Goal: Task Accomplishment & Management: Use online tool/utility

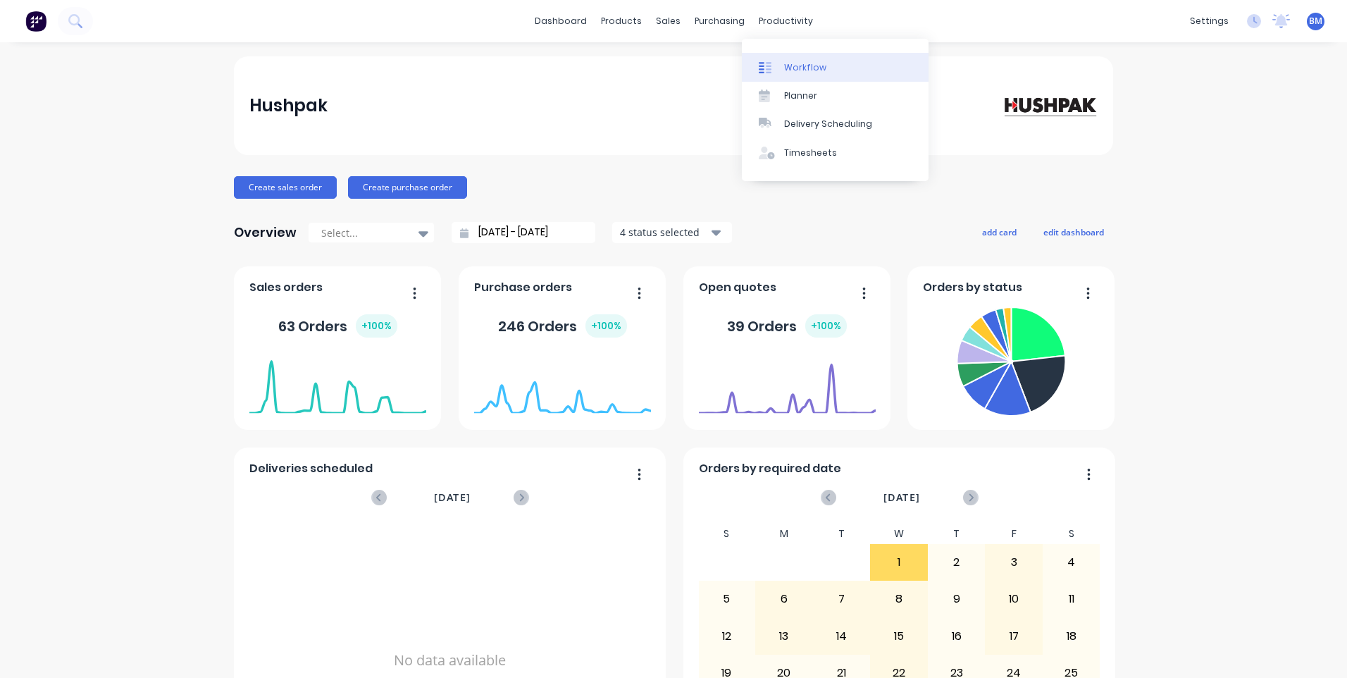
click at [802, 65] on div "Workflow" at bounding box center [805, 67] width 42 height 13
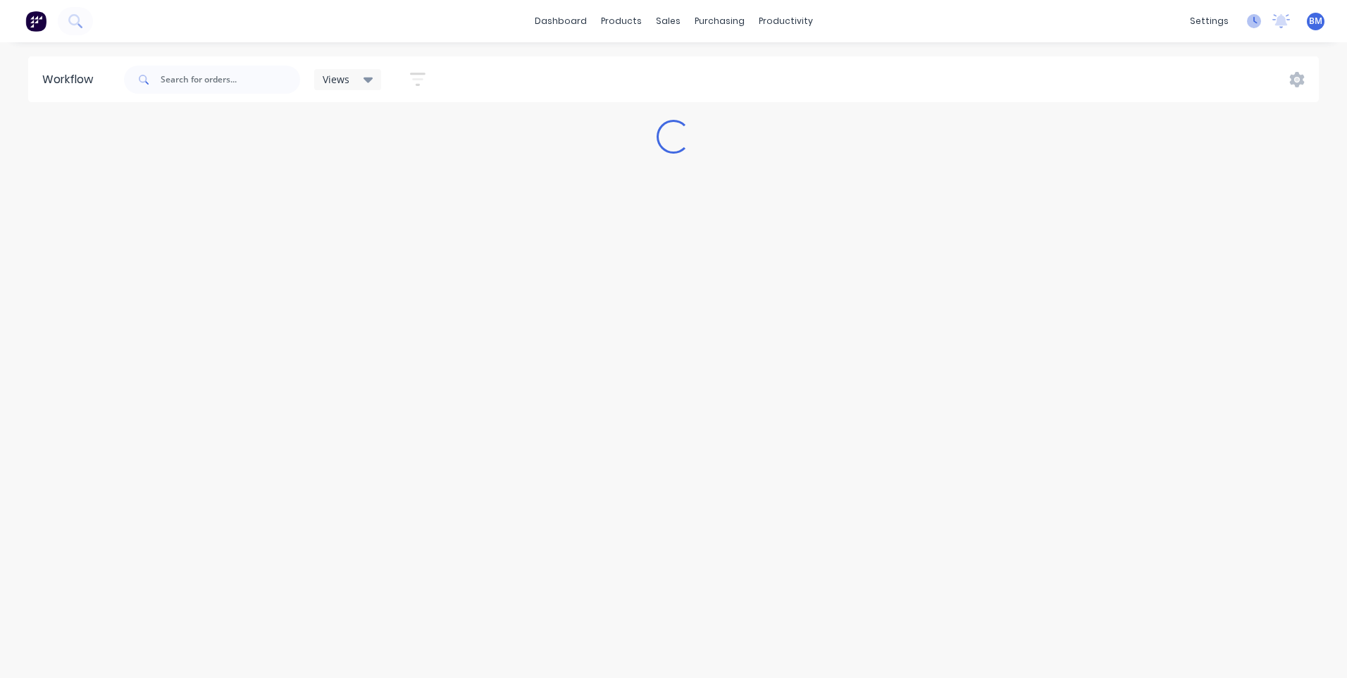
click at [1251, 25] on icon at bounding box center [1254, 21] width 14 height 14
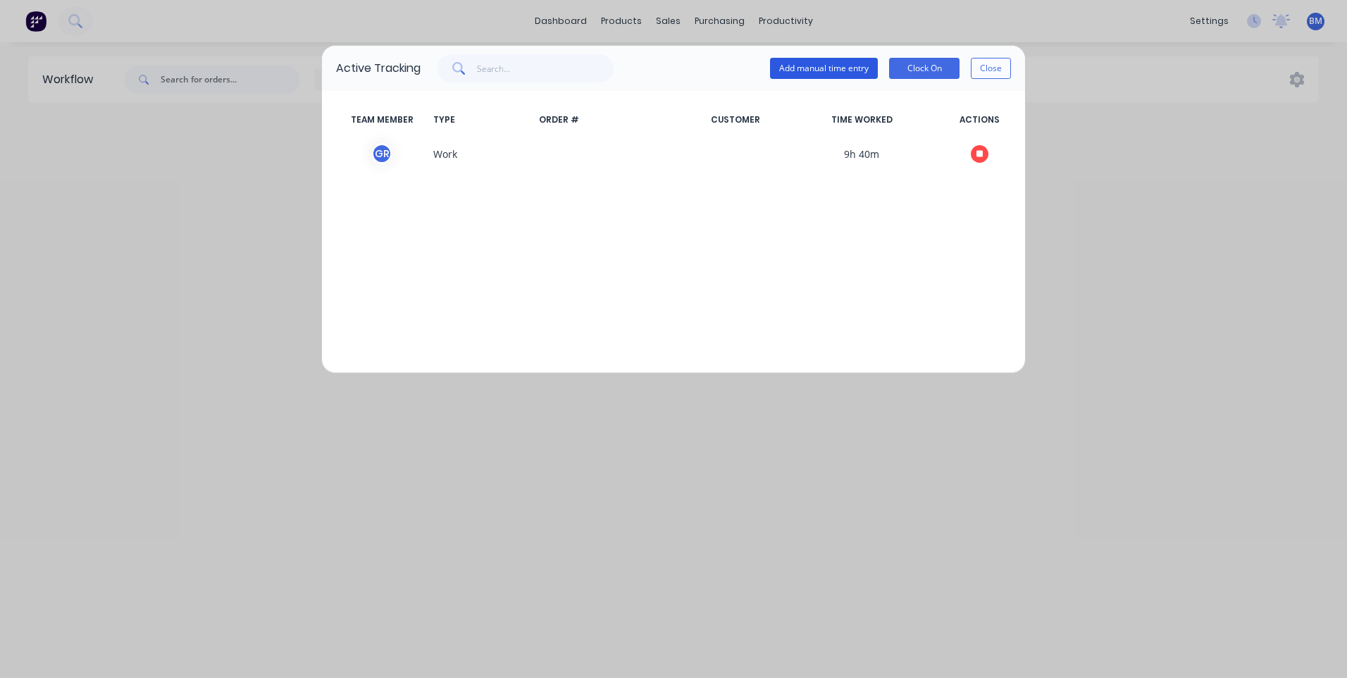
click at [852, 70] on button "Add manual time entry" at bounding box center [824, 68] width 108 height 21
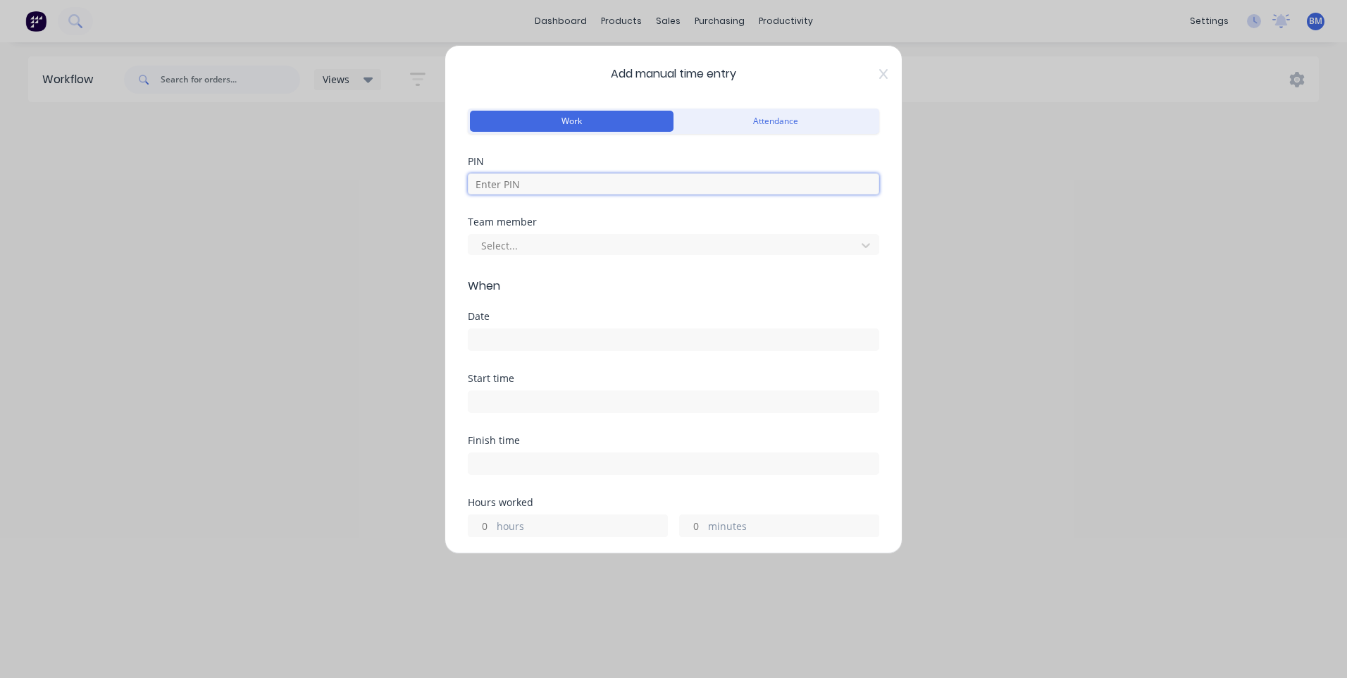
click at [526, 178] on input at bounding box center [674, 183] width 412 height 21
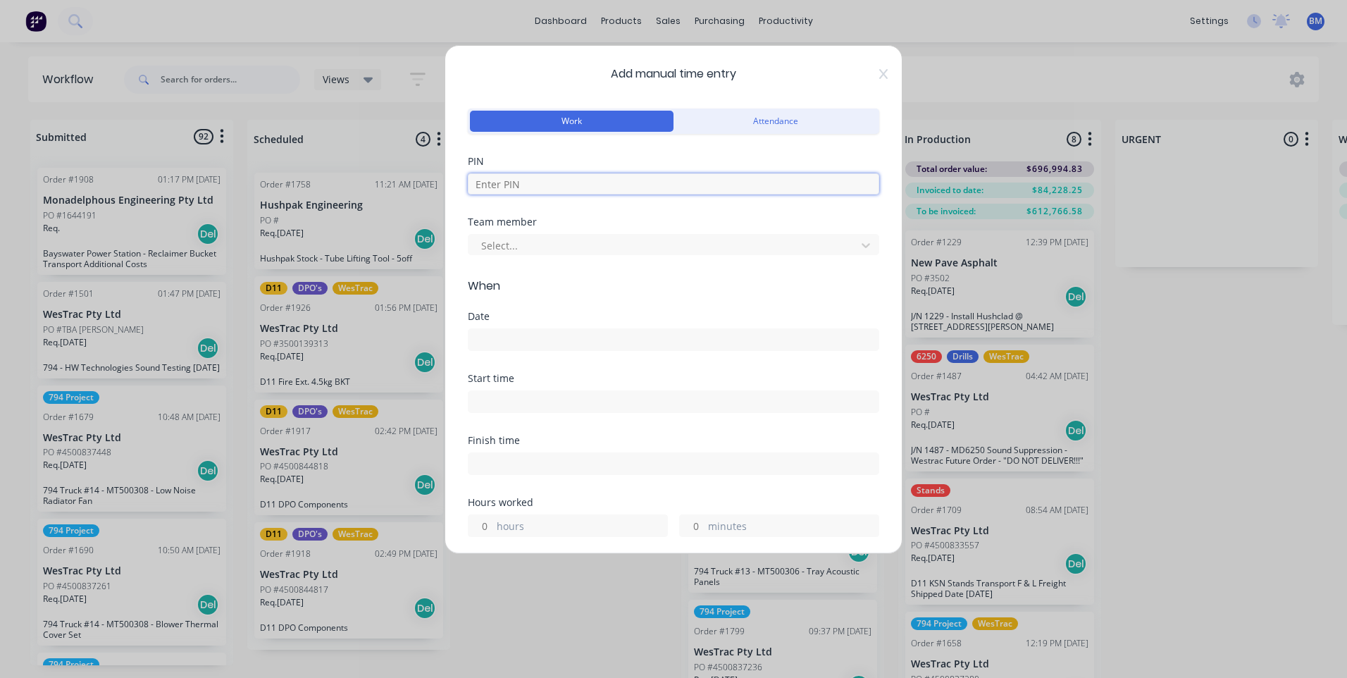
click at [526, 178] on input at bounding box center [674, 183] width 412 height 21
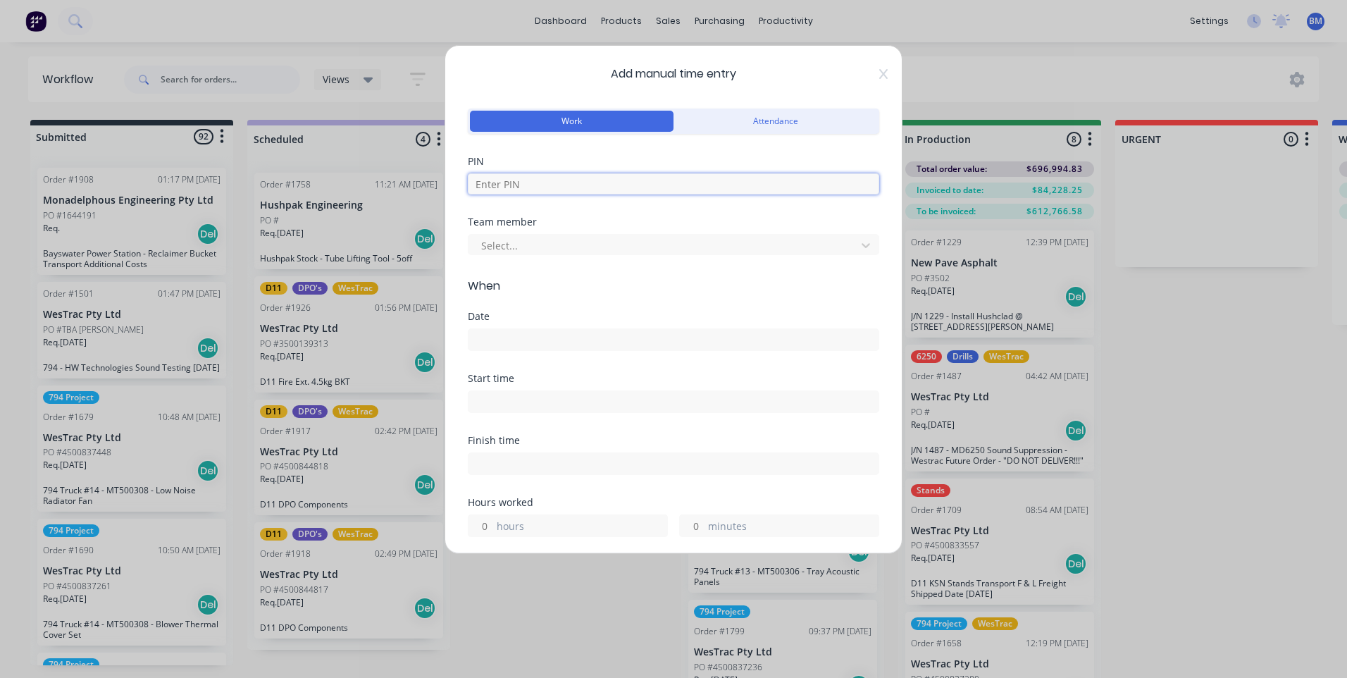
type input "7060"
type input "1"
type input "30"
click at [510, 239] on div at bounding box center [664, 246] width 369 height 18
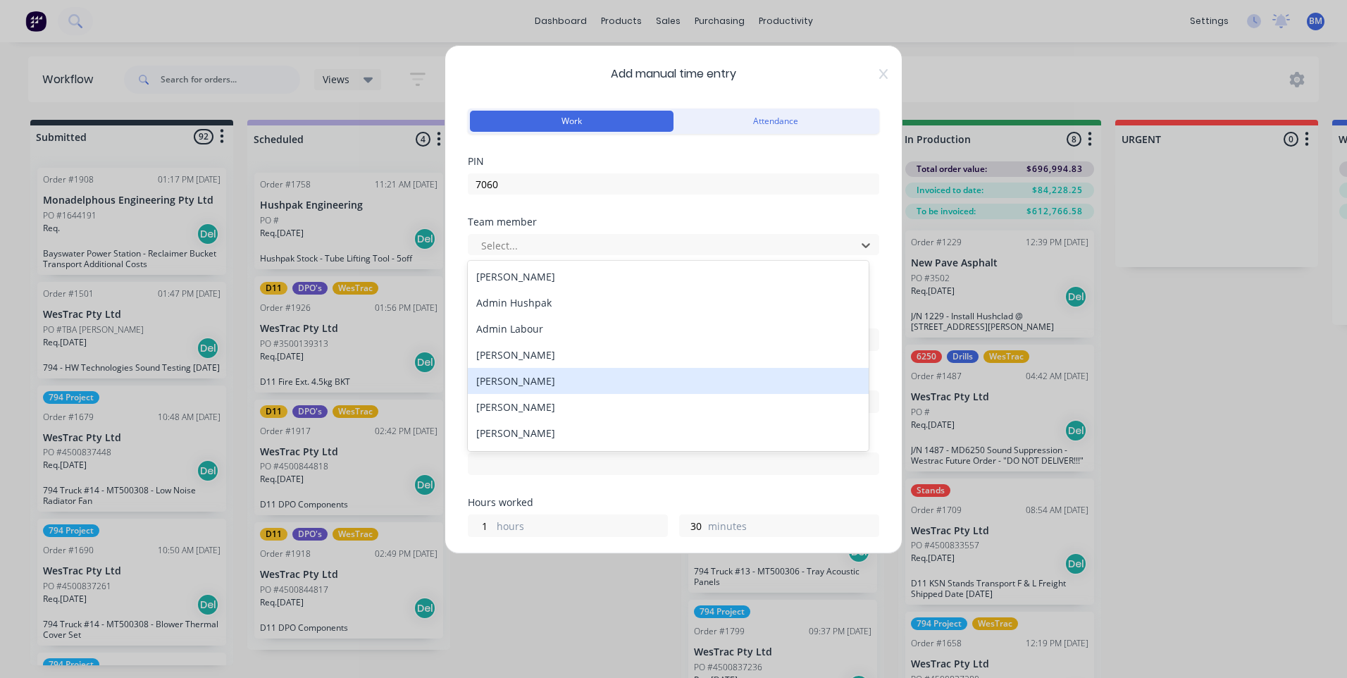
click at [506, 377] on div "[PERSON_NAME]" at bounding box center [668, 381] width 401 height 26
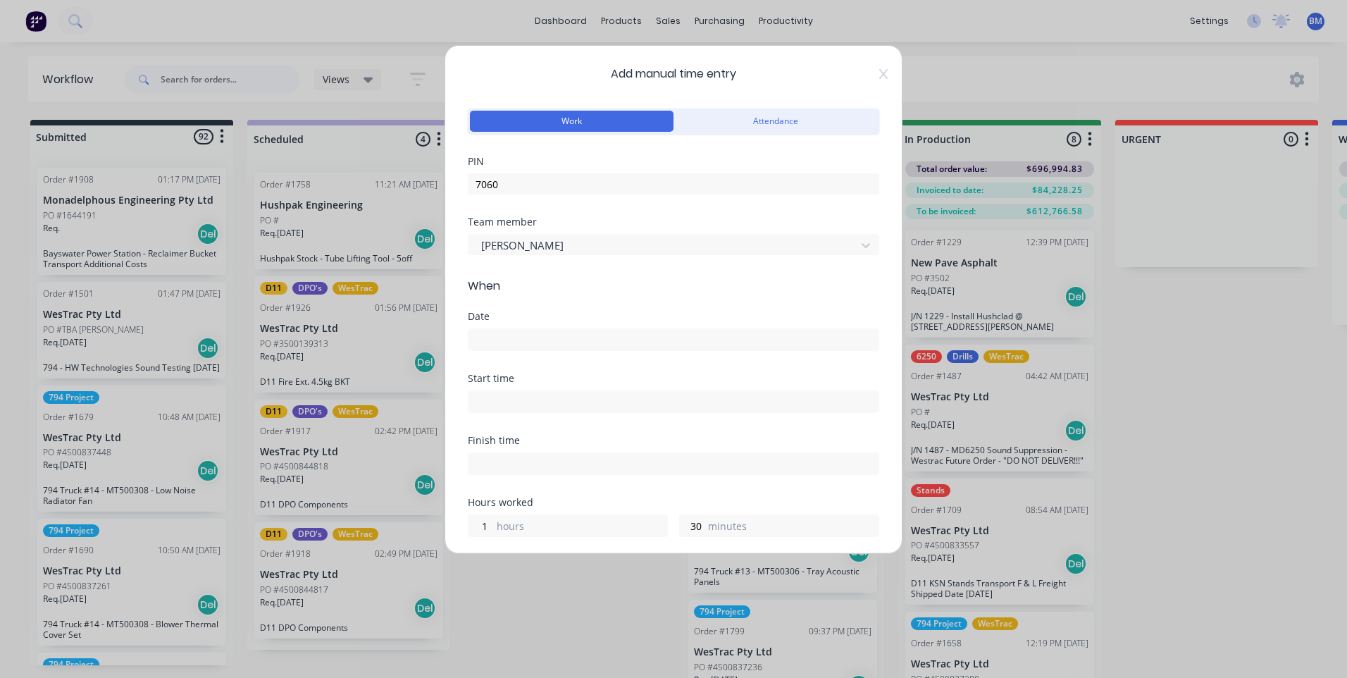
click at [507, 329] on label at bounding box center [674, 339] width 412 height 23
click at [507, 329] on input at bounding box center [674, 339] width 410 height 21
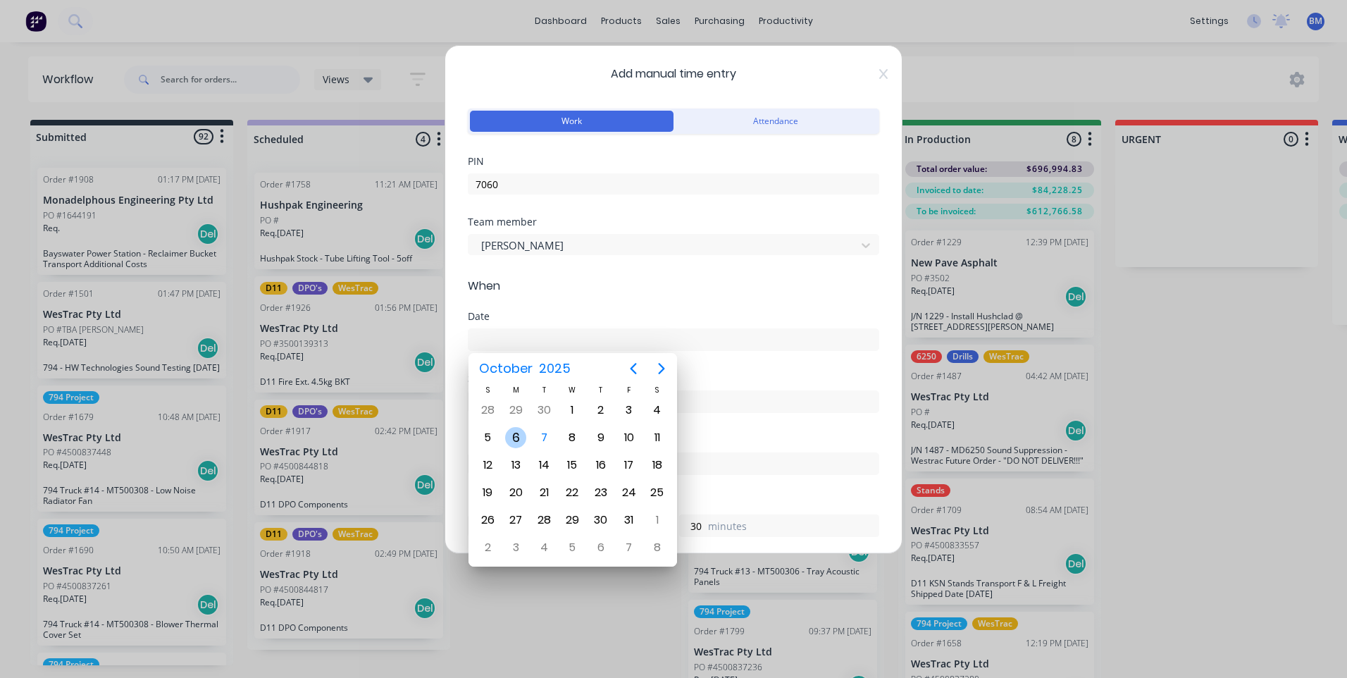
click at [521, 435] on div "6" at bounding box center [515, 437] width 21 height 21
type input "[DATE]"
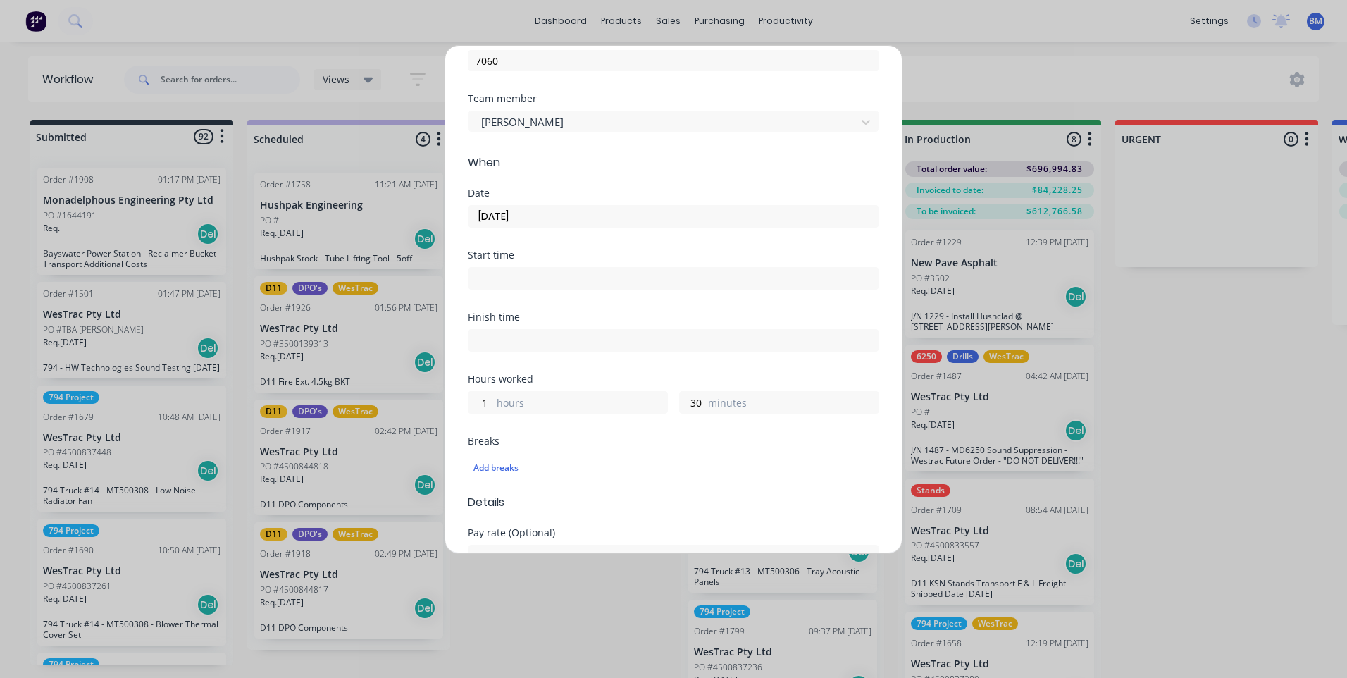
scroll to position [141, 0]
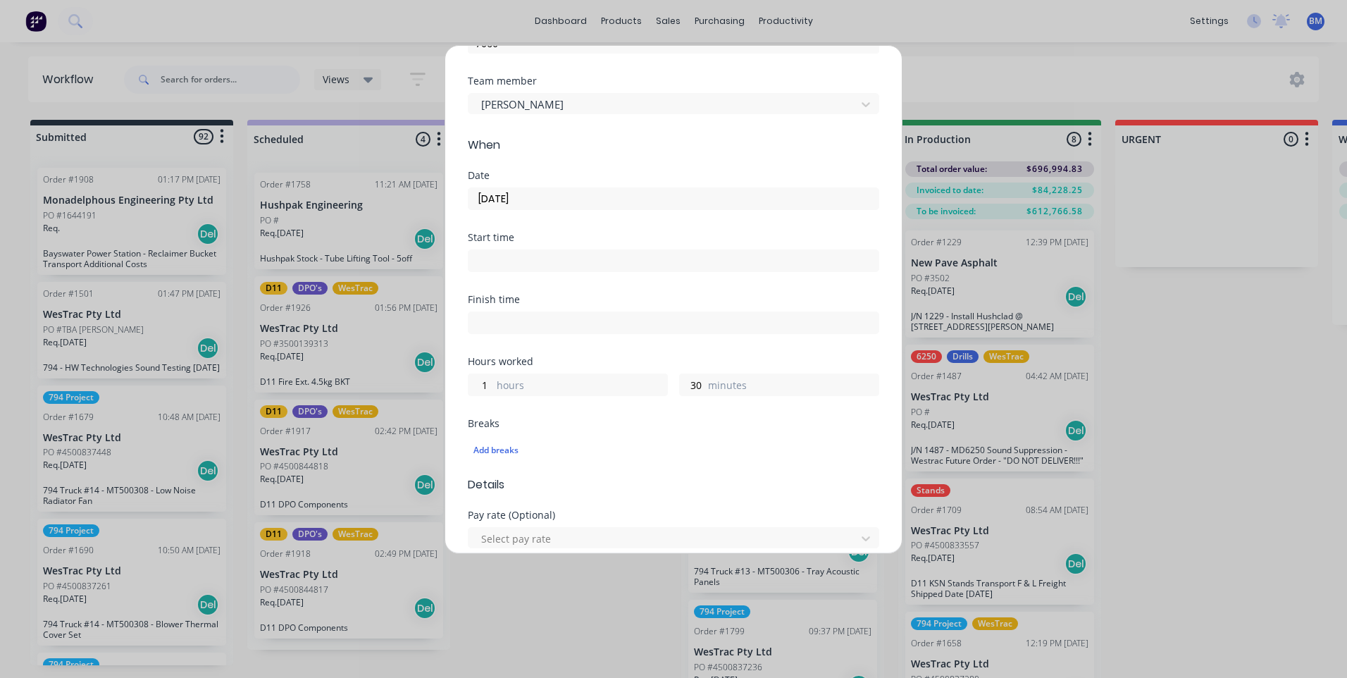
click at [526, 251] on input at bounding box center [674, 260] width 410 height 21
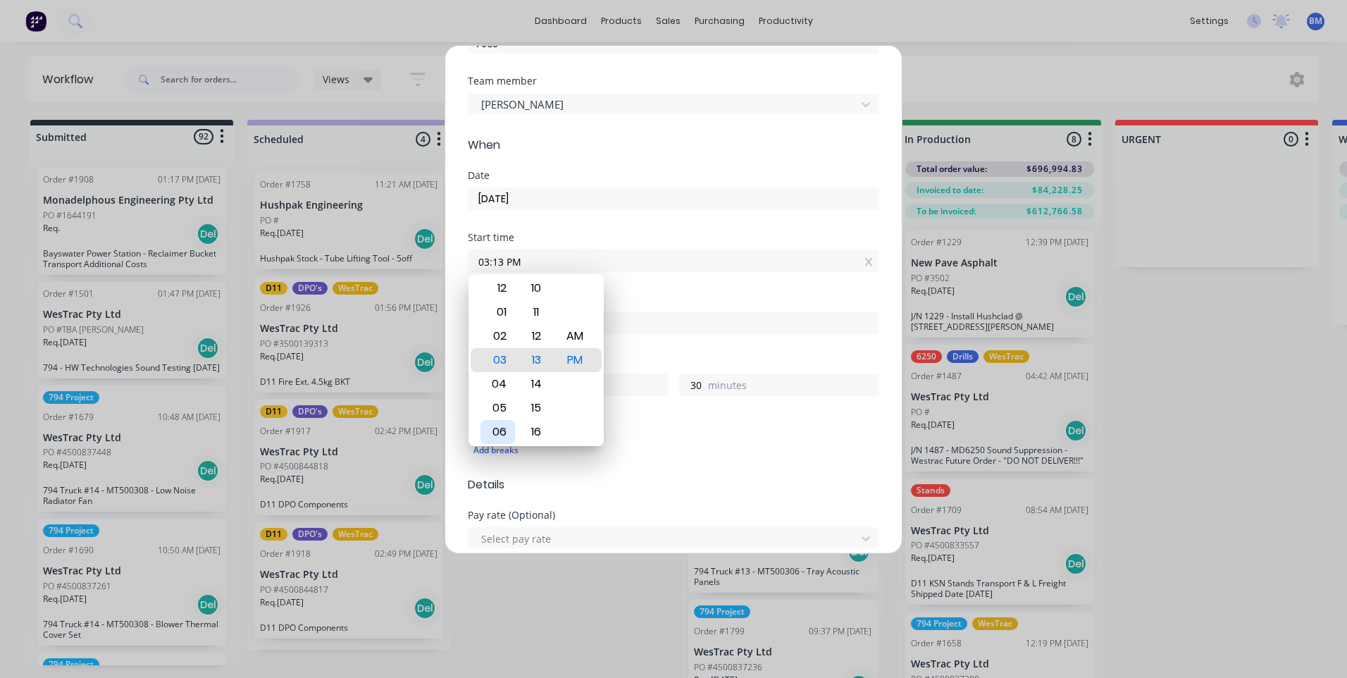
click at [499, 425] on div "06" at bounding box center [498, 432] width 35 height 24
drag, startPoint x: 570, startPoint y: 342, endPoint x: 570, endPoint y: 359, distance: 17.6
click at [571, 342] on div "AM" at bounding box center [575, 336] width 35 height 24
type input "06:00 AM"
click at [534, 364] on div "00" at bounding box center [536, 360] width 35 height 24
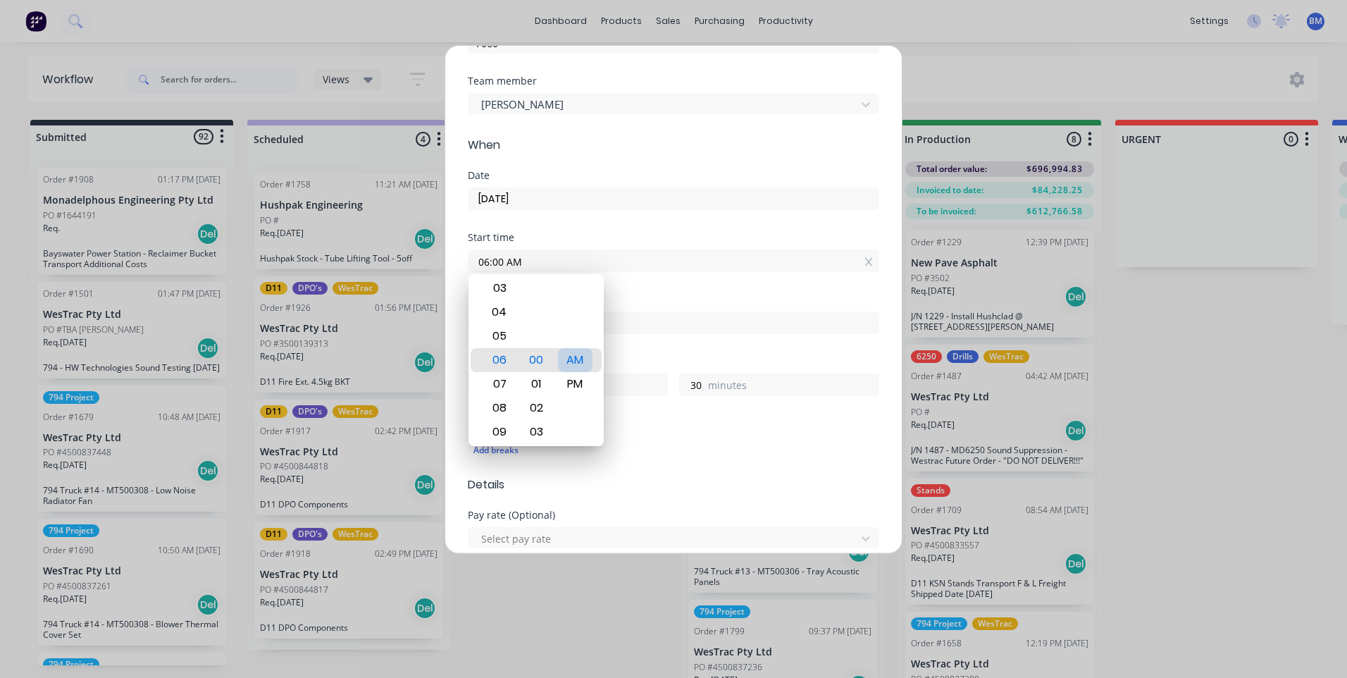
click at [584, 360] on div "AM" at bounding box center [575, 360] width 35 height 24
click at [703, 321] on input at bounding box center [674, 322] width 410 height 21
type input "02:13 PM"
type input "8"
type input "13"
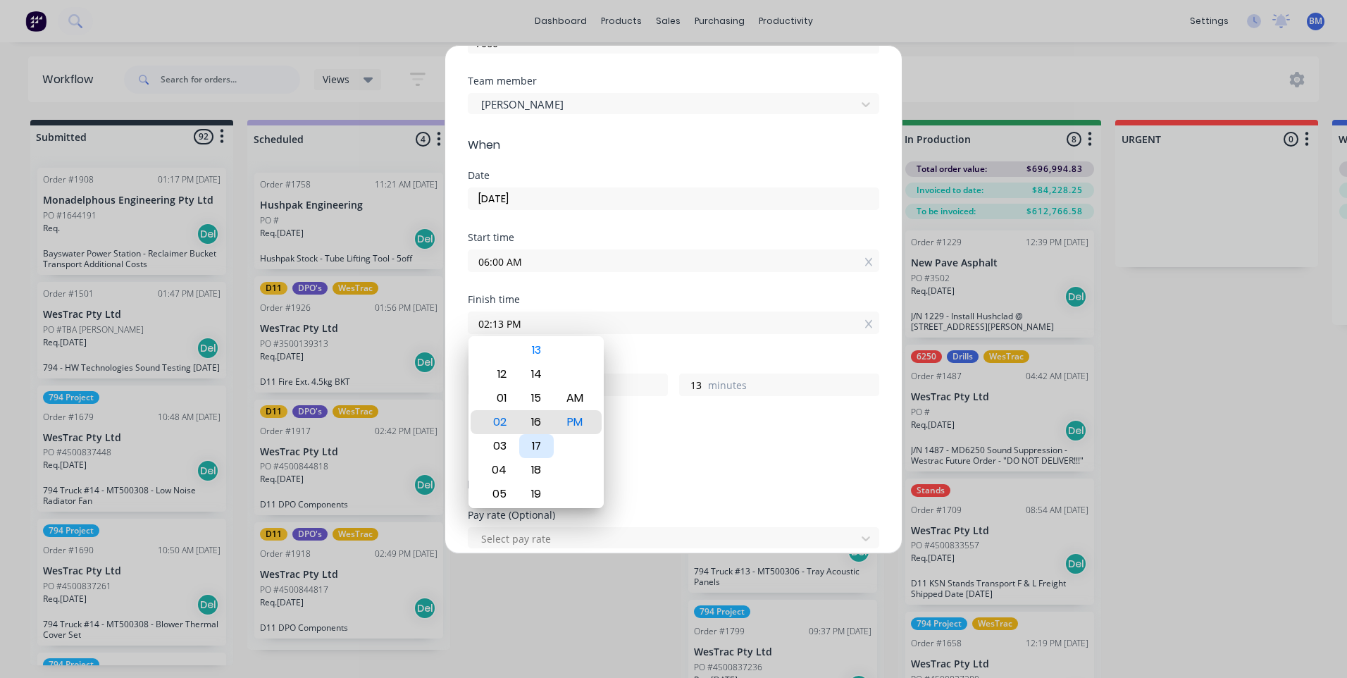
type input "02:16 PM"
type input "16"
type input "02:18 PM"
type input "18"
type input "02:22 PM"
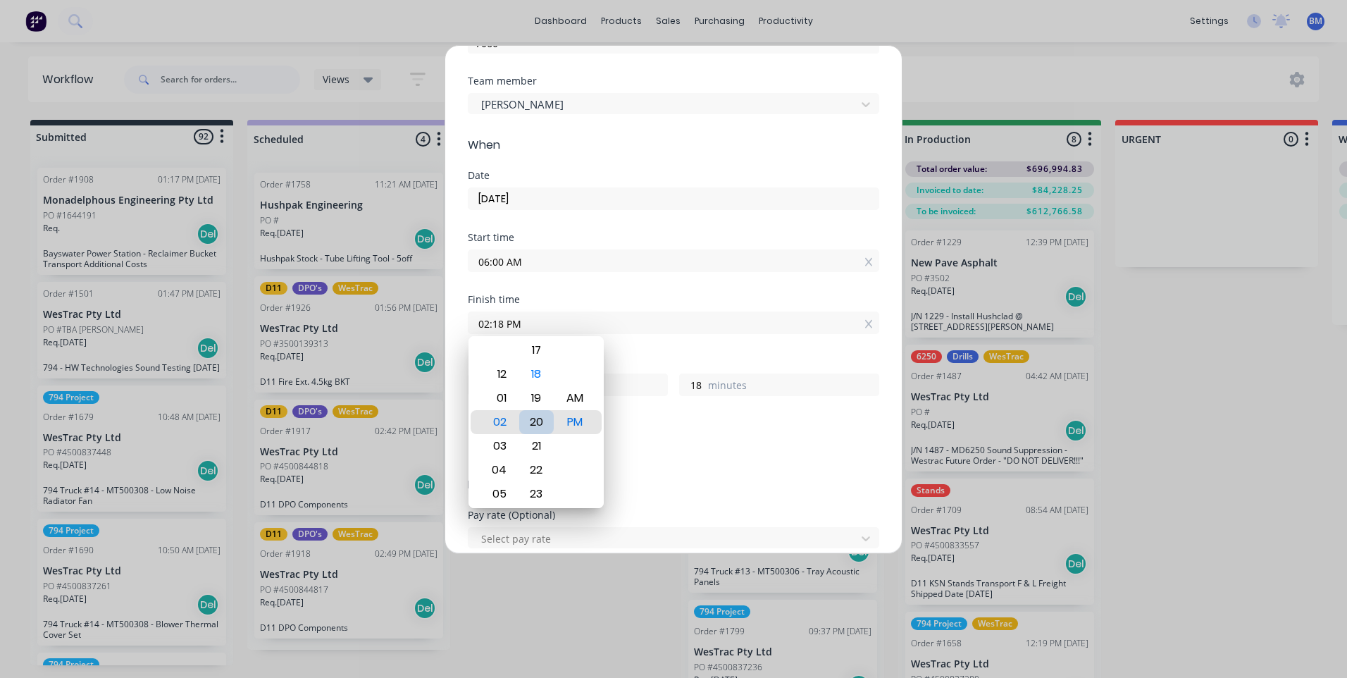
type input "22"
type input "02:23 PM"
type input "23"
type input "02:28 PM"
type input "28"
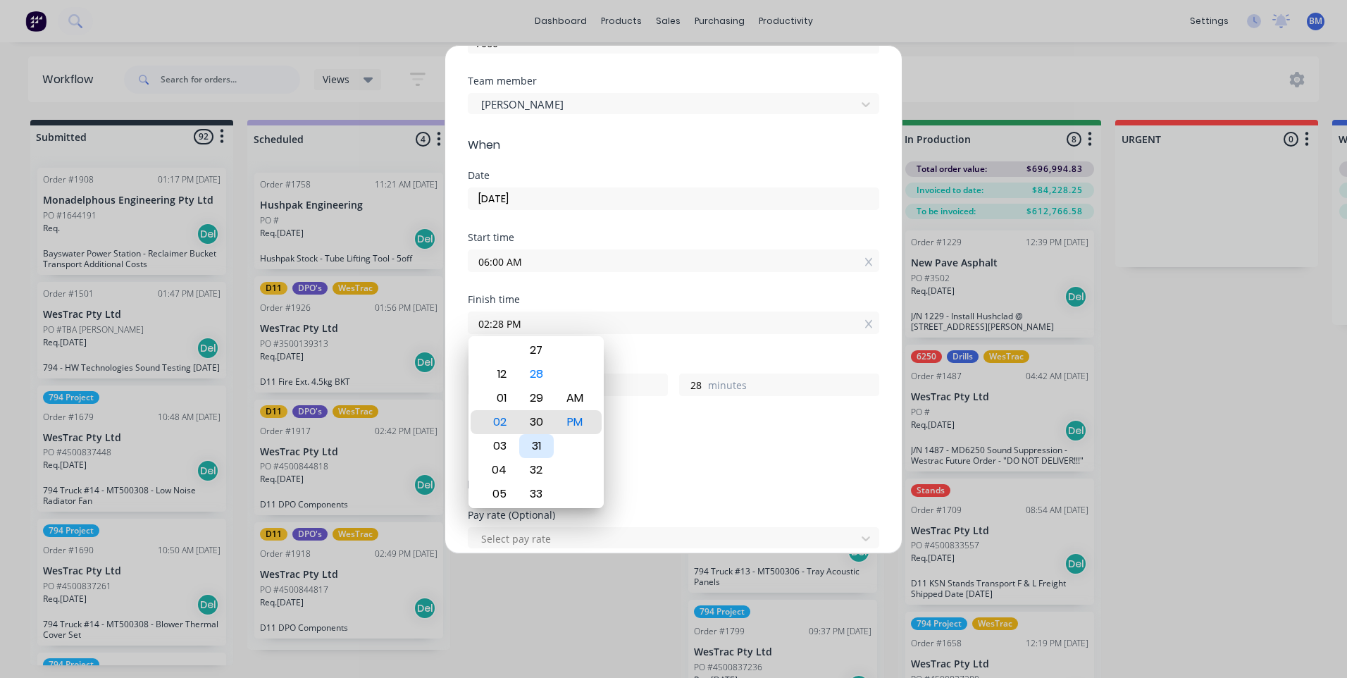
type input "02:30 PM"
type input "30"
click at [536, 423] on div "30" at bounding box center [536, 422] width 35 height 24
click at [566, 422] on div "PM" at bounding box center [575, 422] width 35 height 24
click at [586, 421] on div "PM" at bounding box center [575, 422] width 35 height 24
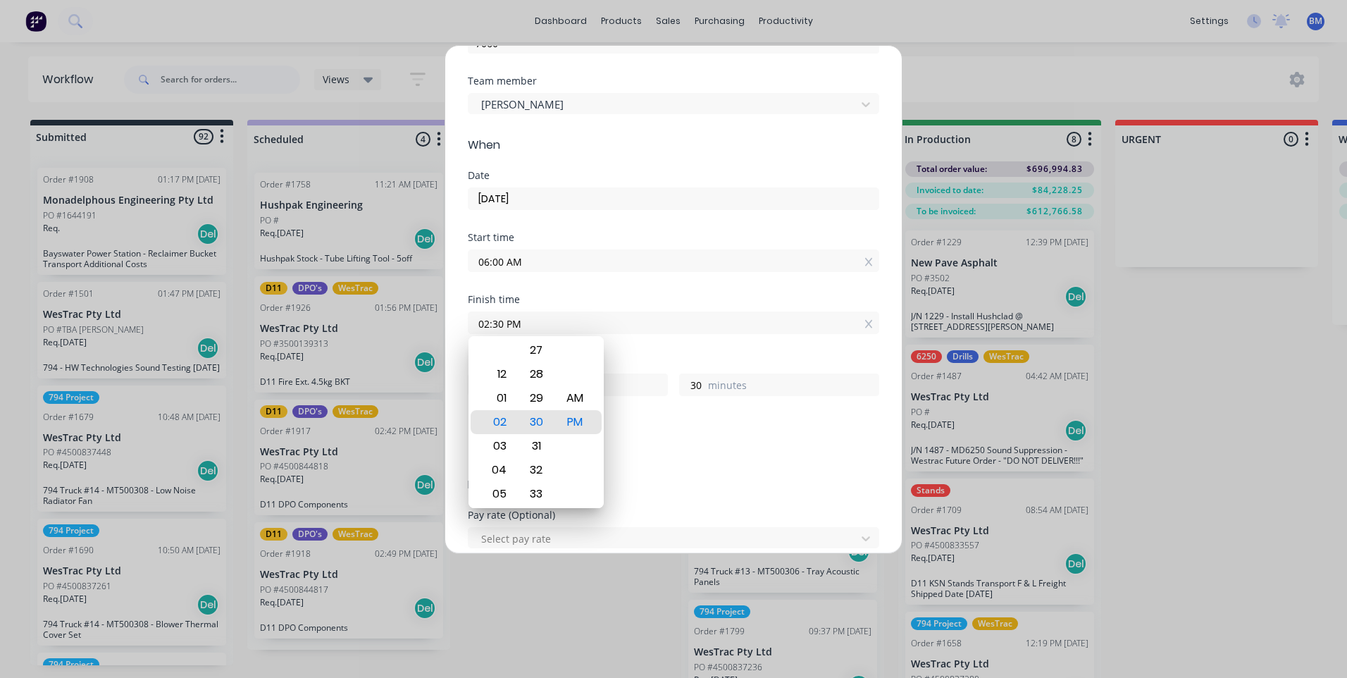
click at [637, 423] on div "Breaks" at bounding box center [674, 424] width 412 height 10
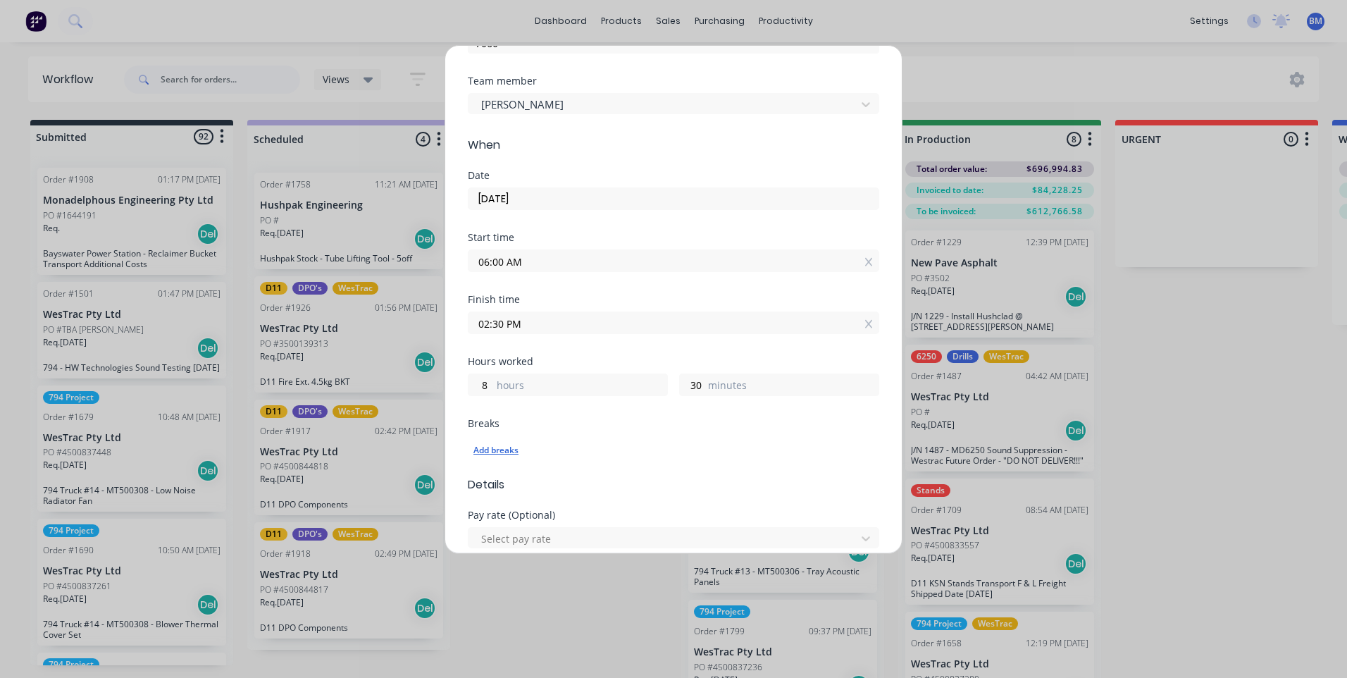
click at [479, 447] on div "Add breaks" at bounding box center [674, 450] width 400 height 18
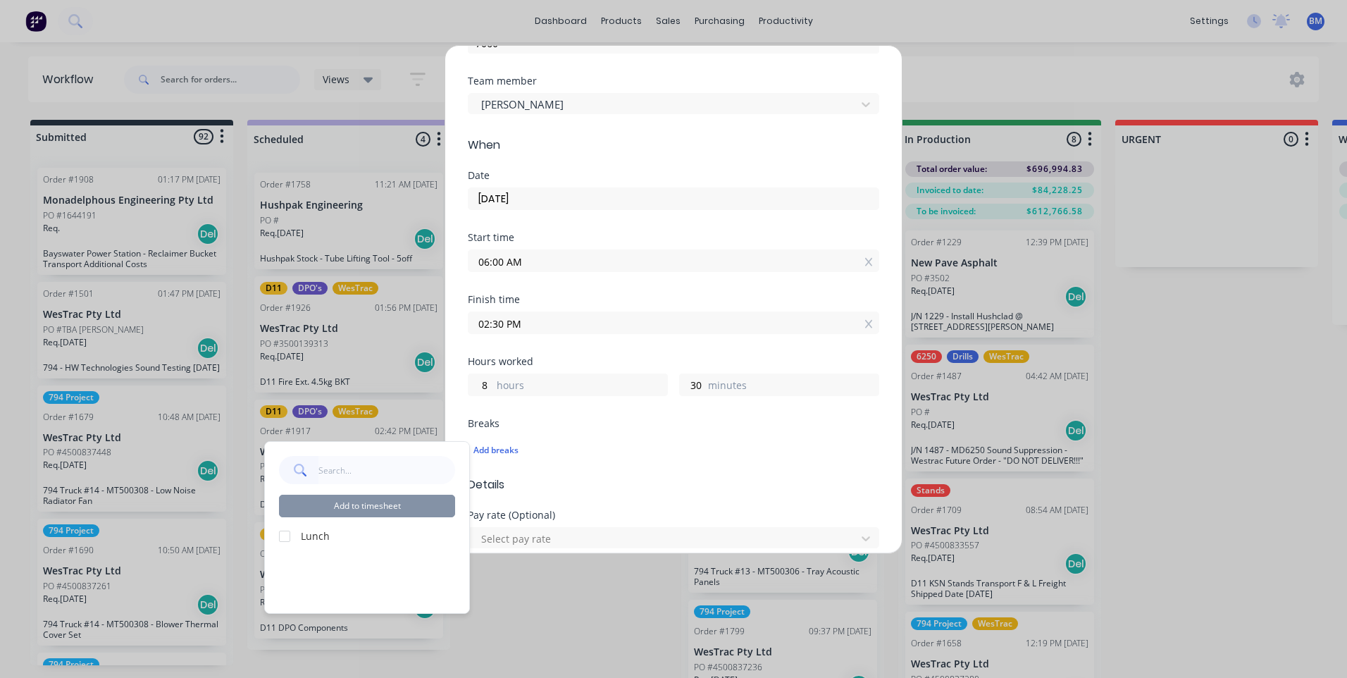
click at [293, 536] on div at bounding box center [285, 536] width 28 height 28
click at [383, 502] on button "Add to timesheet" at bounding box center [367, 506] width 176 height 23
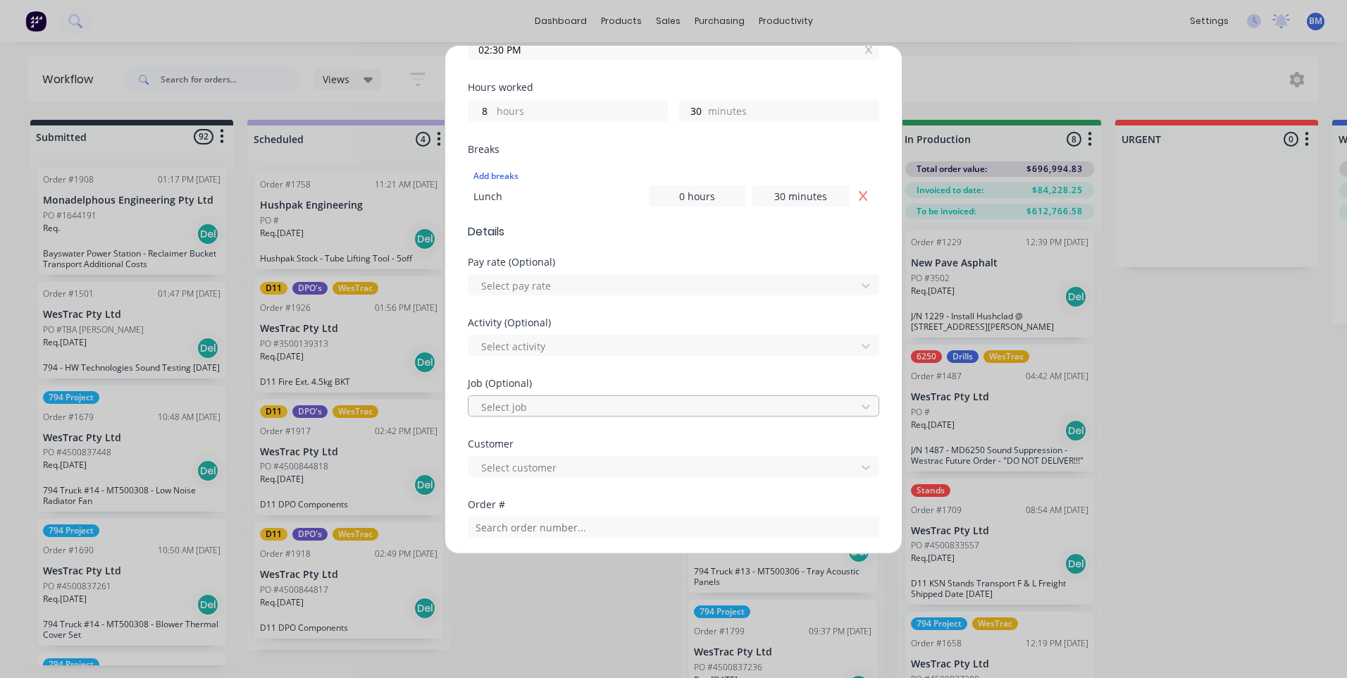
scroll to position [423, 0]
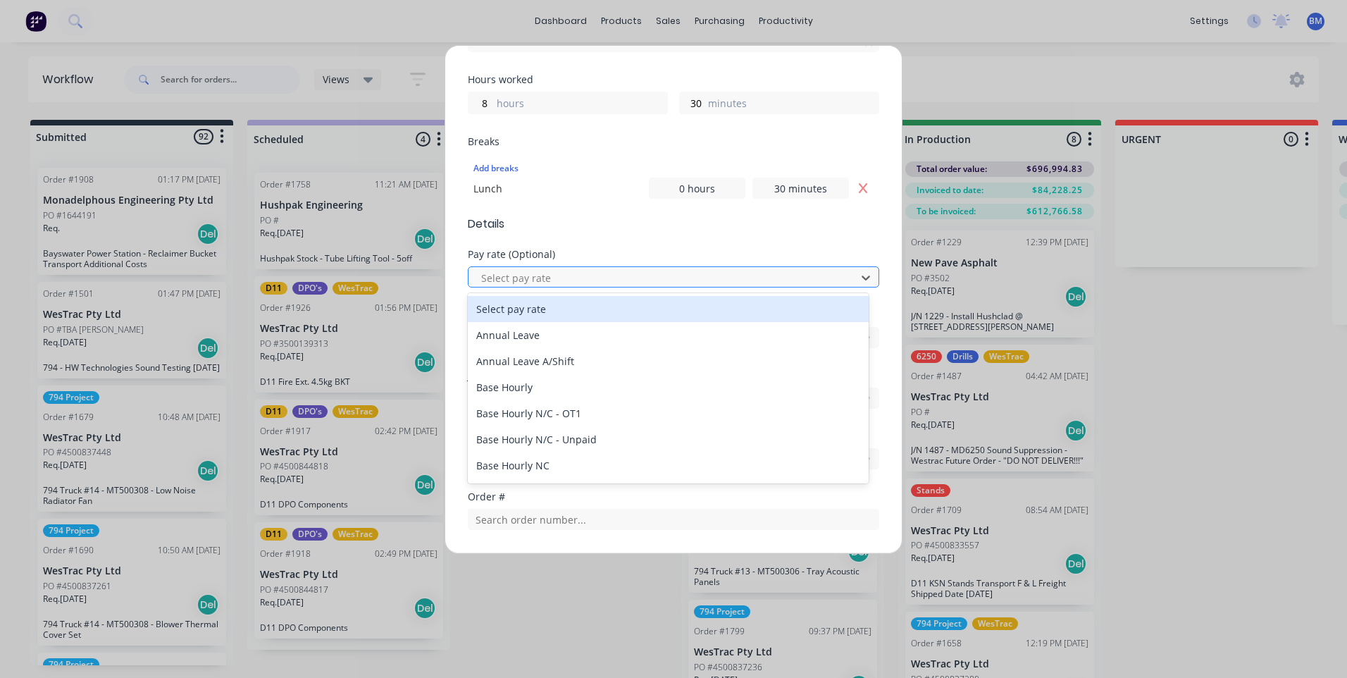
click at [584, 279] on div at bounding box center [664, 278] width 369 height 18
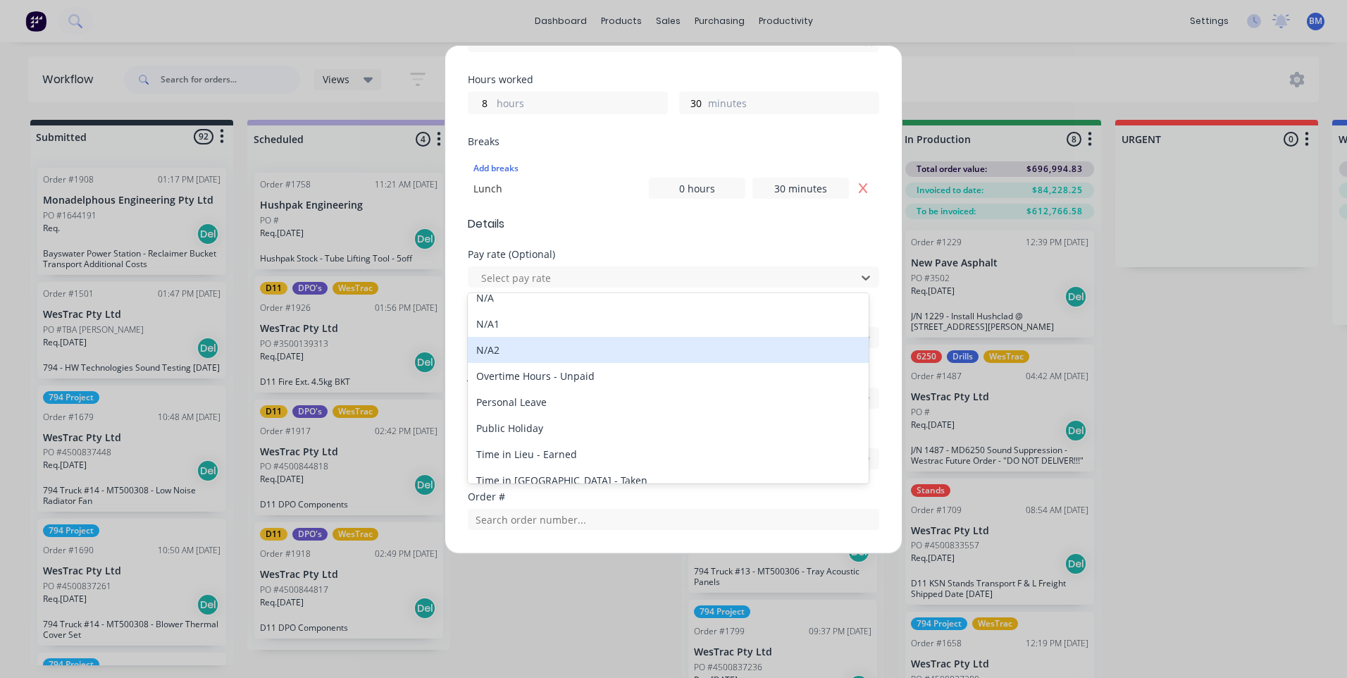
scroll to position [1550, 0]
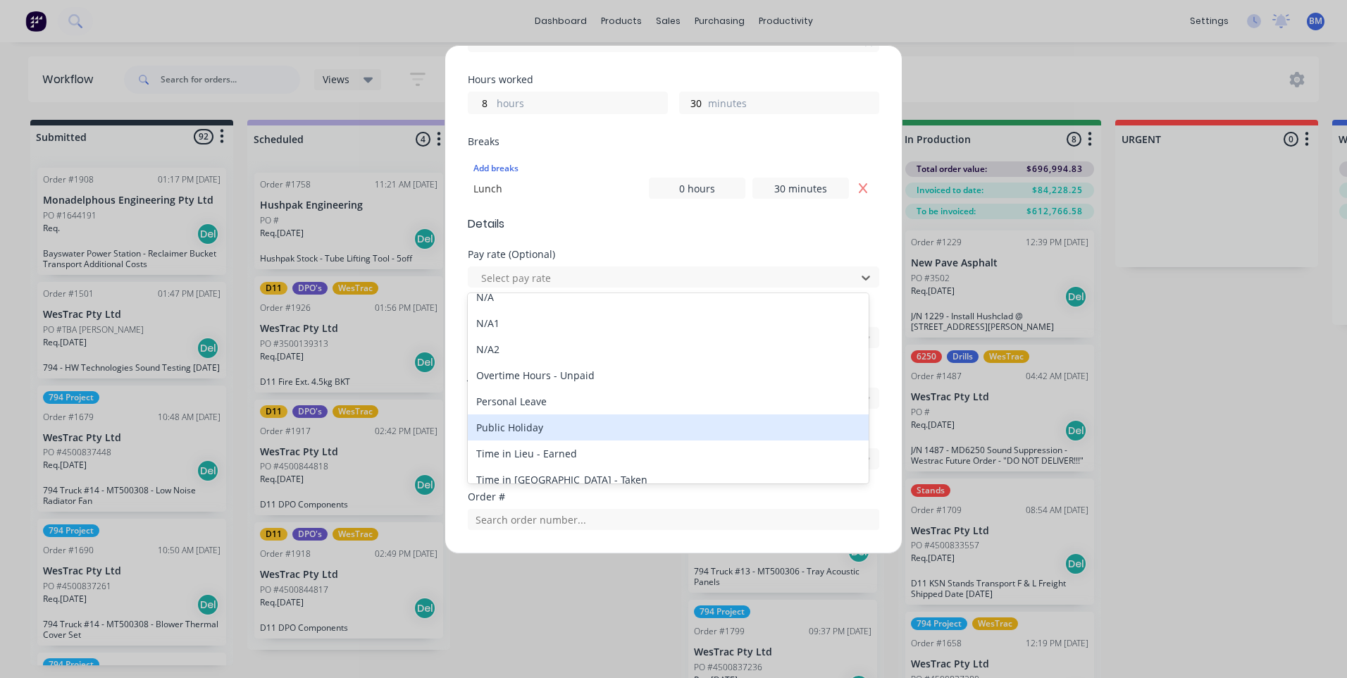
click at [593, 424] on div "Public Holiday" at bounding box center [668, 427] width 401 height 26
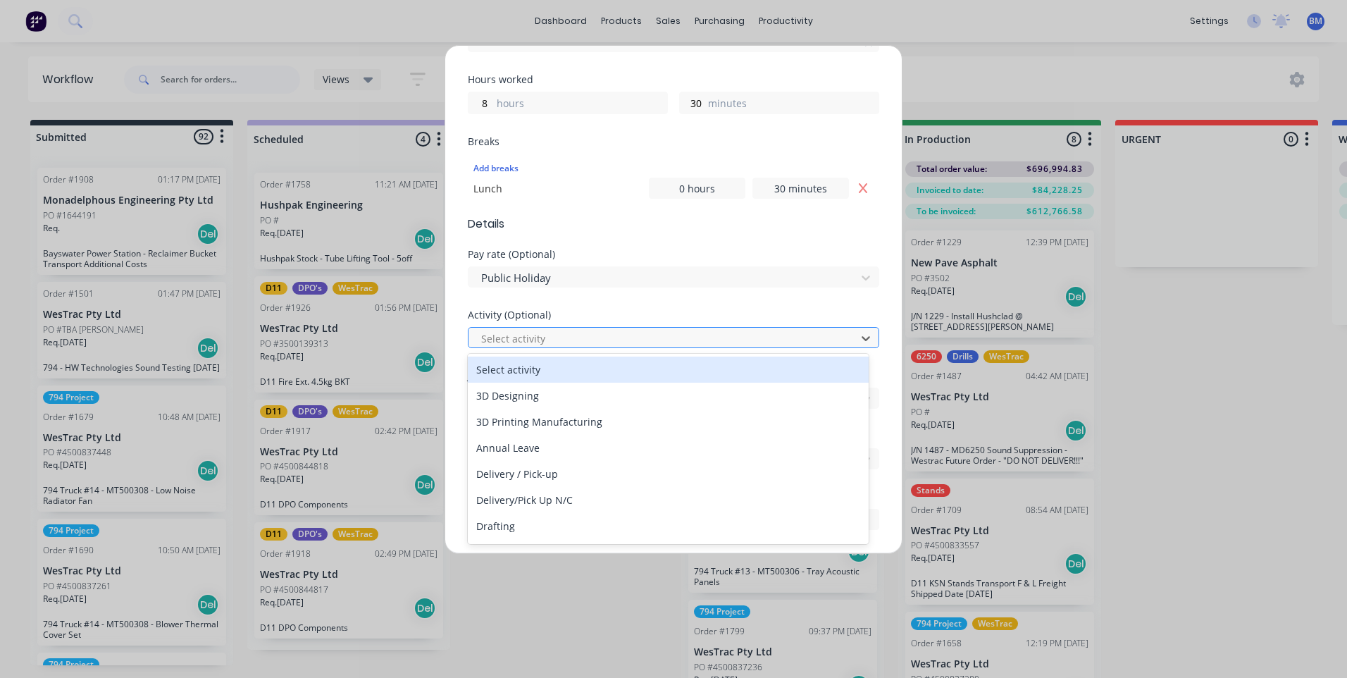
click at [564, 345] on div at bounding box center [664, 339] width 369 height 18
click at [567, 342] on div at bounding box center [664, 339] width 369 height 18
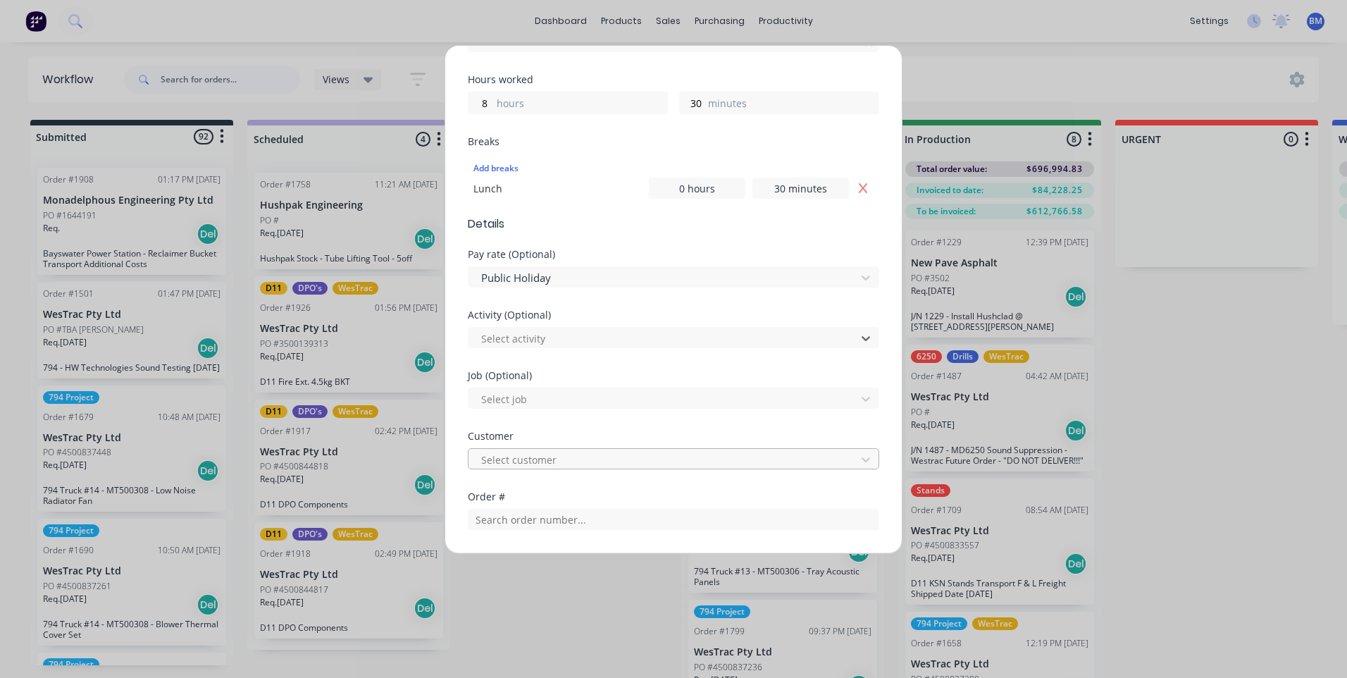
click at [564, 455] on div at bounding box center [664, 460] width 369 height 18
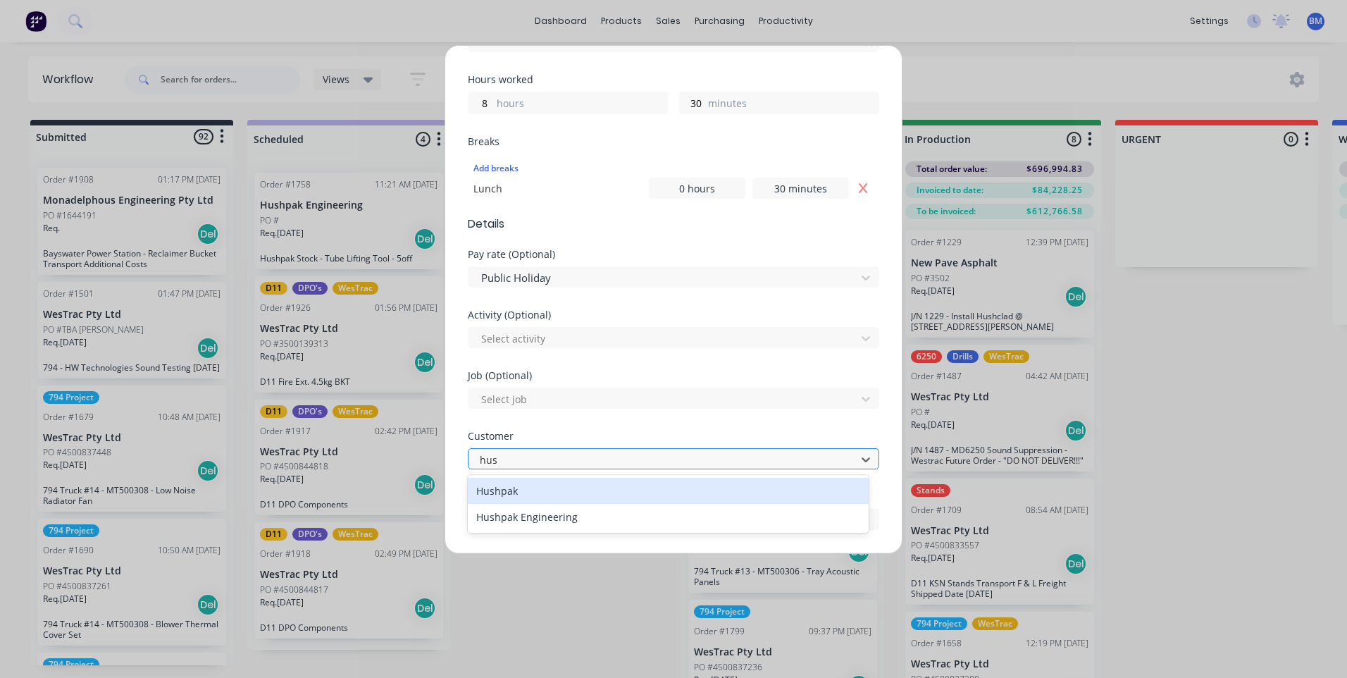
type input "hush"
click at [513, 500] on div "Hushpak" at bounding box center [668, 491] width 401 height 26
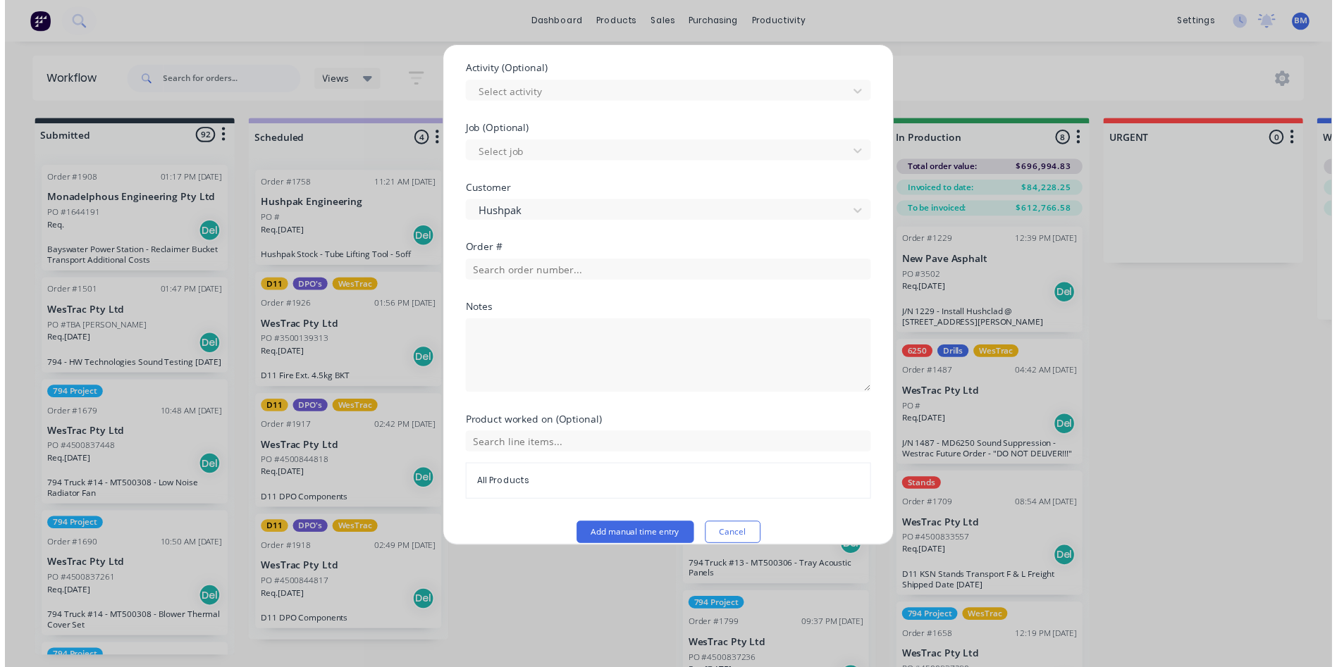
scroll to position [687, 0]
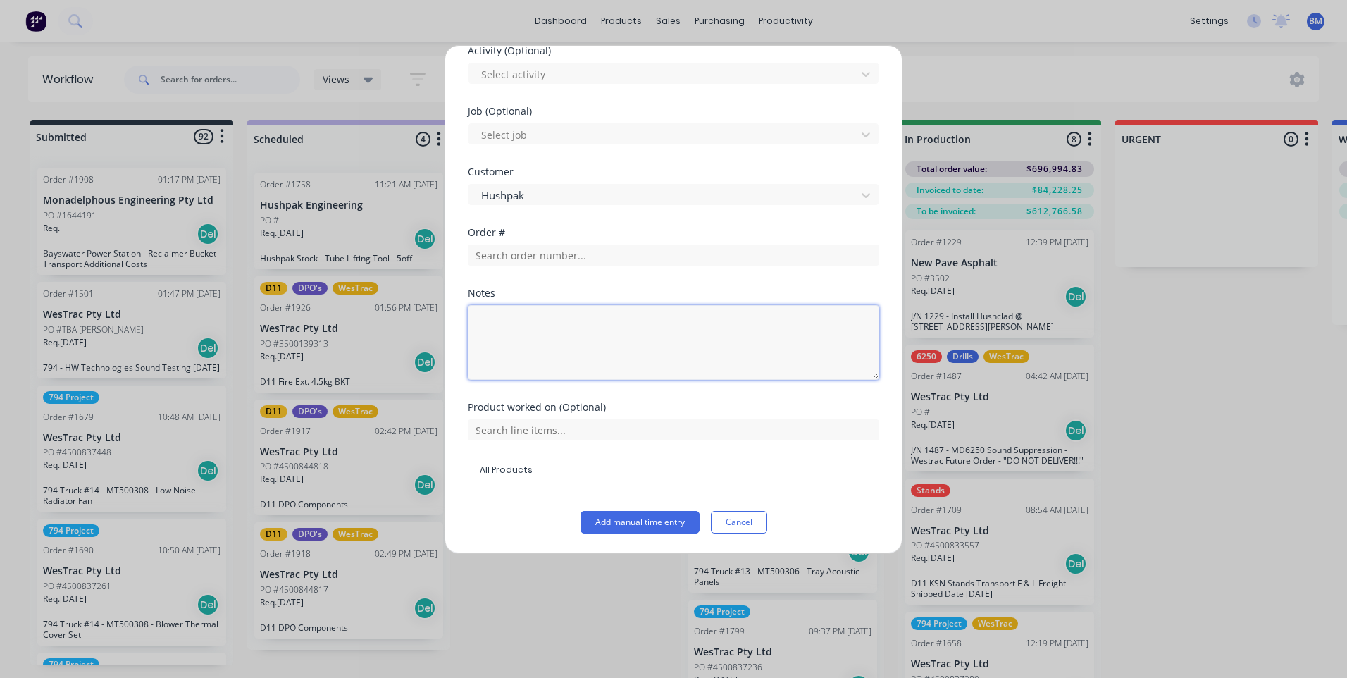
click at [571, 321] on textarea at bounding box center [674, 342] width 412 height 75
click at [633, 522] on button "Add manual time entry" at bounding box center [640, 522] width 119 height 23
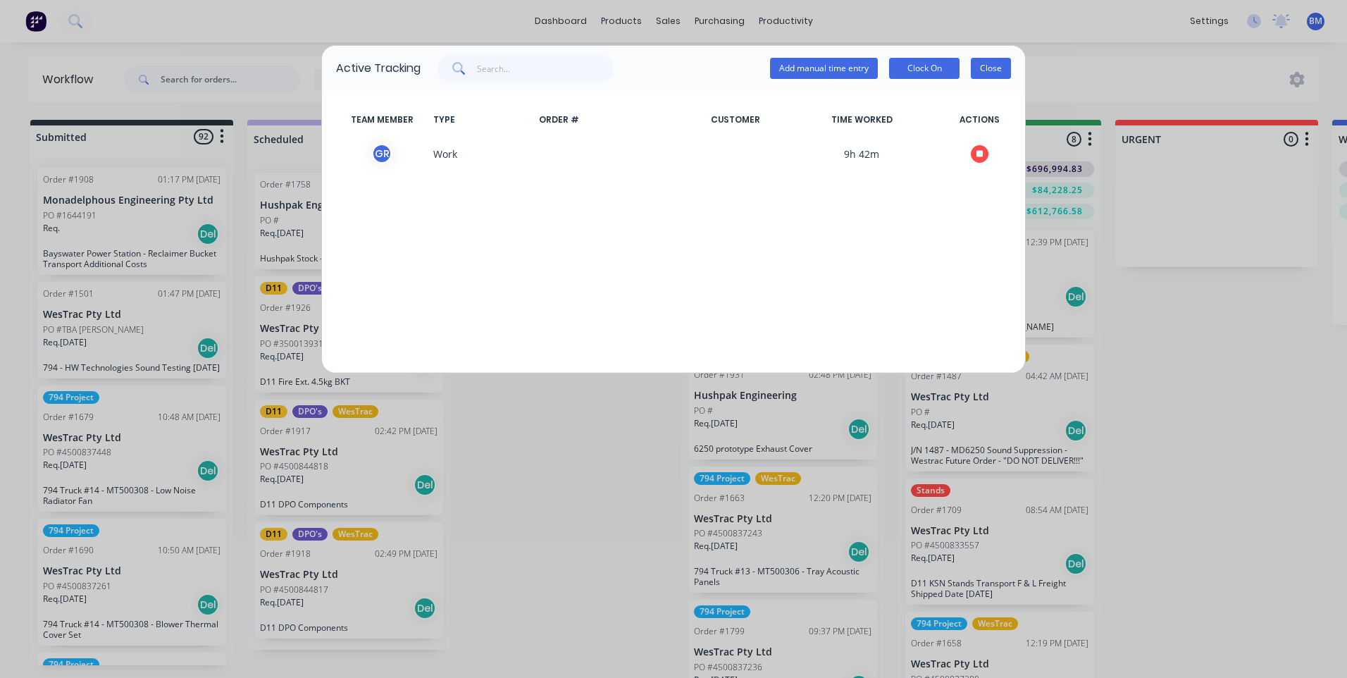
click at [1001, 68] on button "Close" at bounding box center [991, 68] width 40 height 21
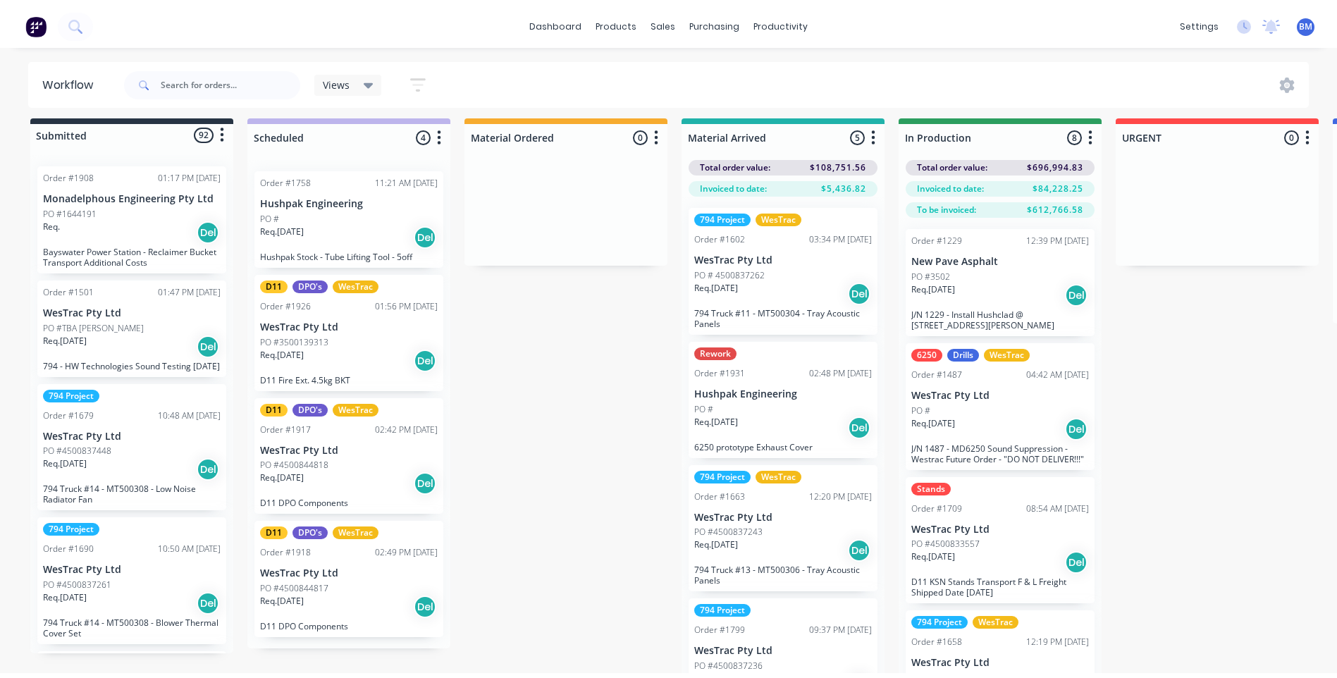
scroll to position [0, 0]
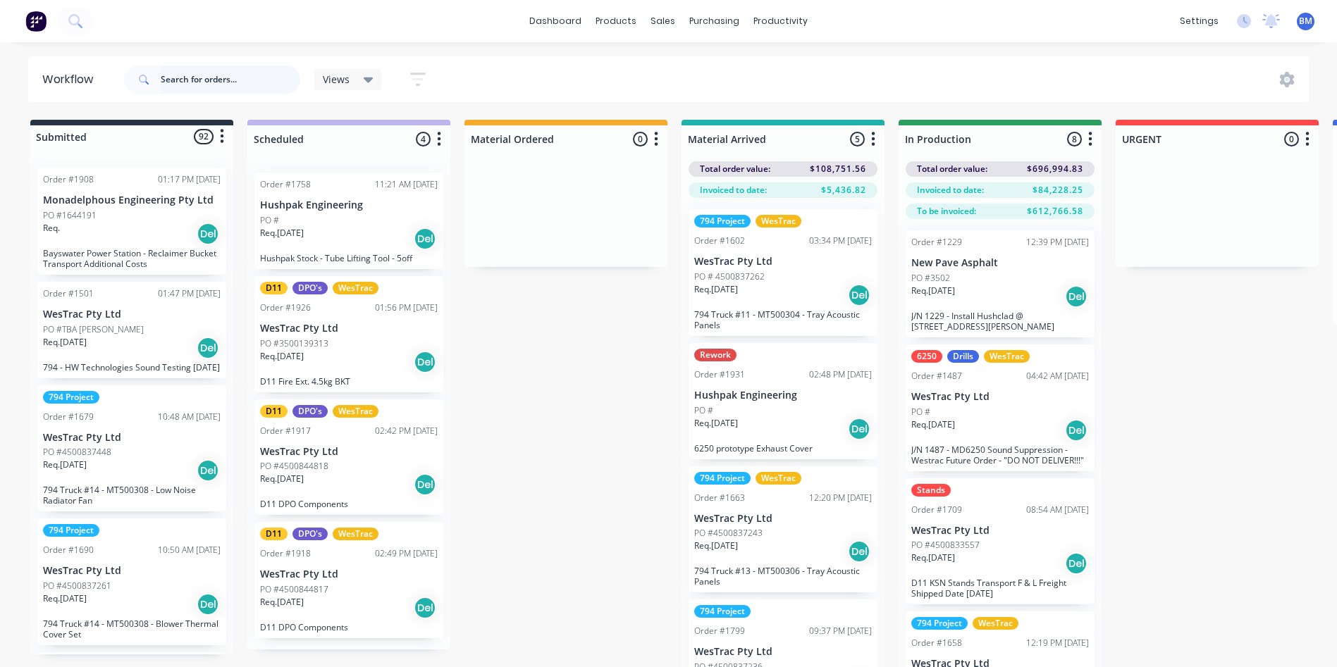
click at [238, 87] on input "text" at bounding box center [231, 80] width 140 height 28
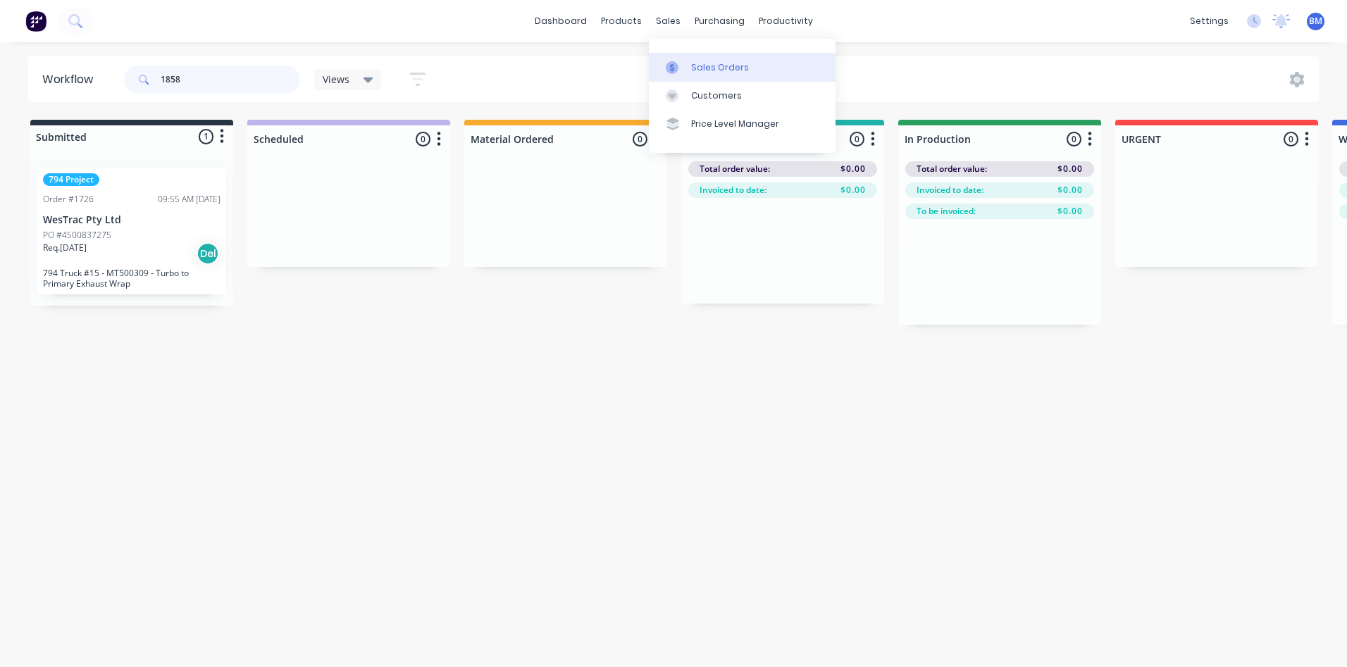
type input "1858"
click at [679, 67] on div at bounding box center [676, 67] width 21 height 13
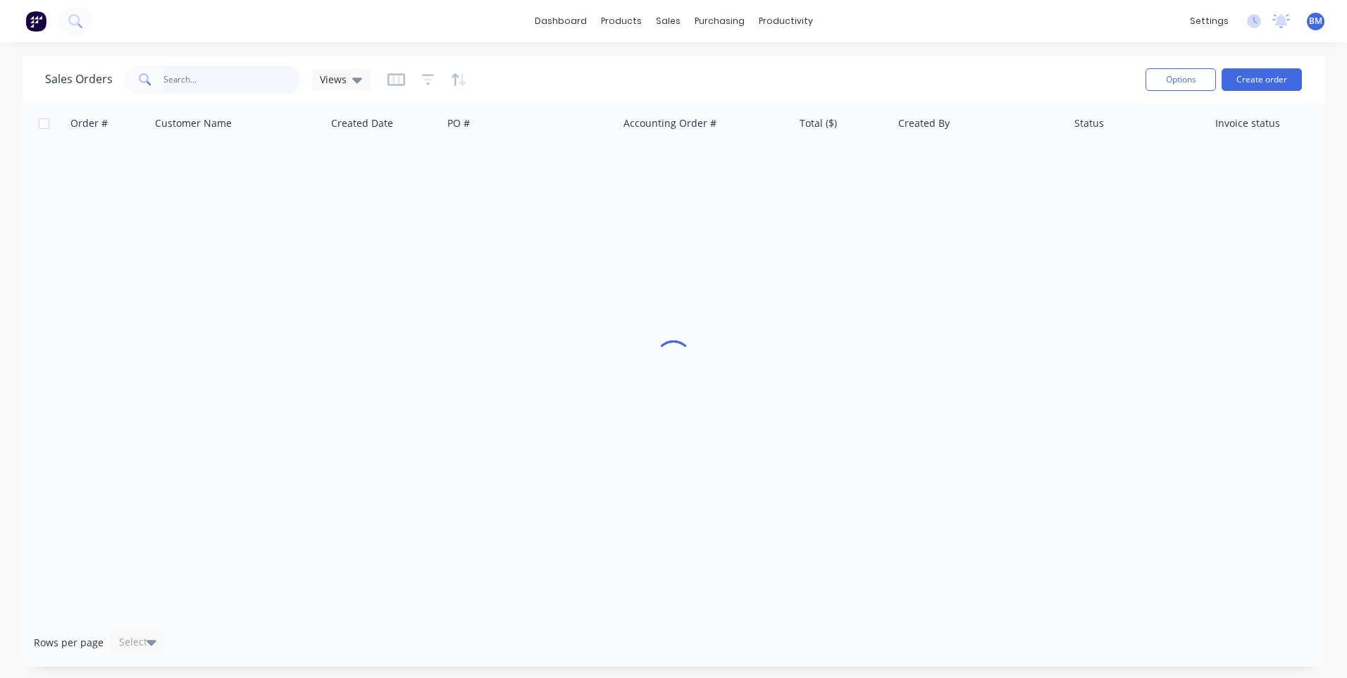
click at [175, 85] on input "text" at bounding box center [231, 80] width 137 height 28
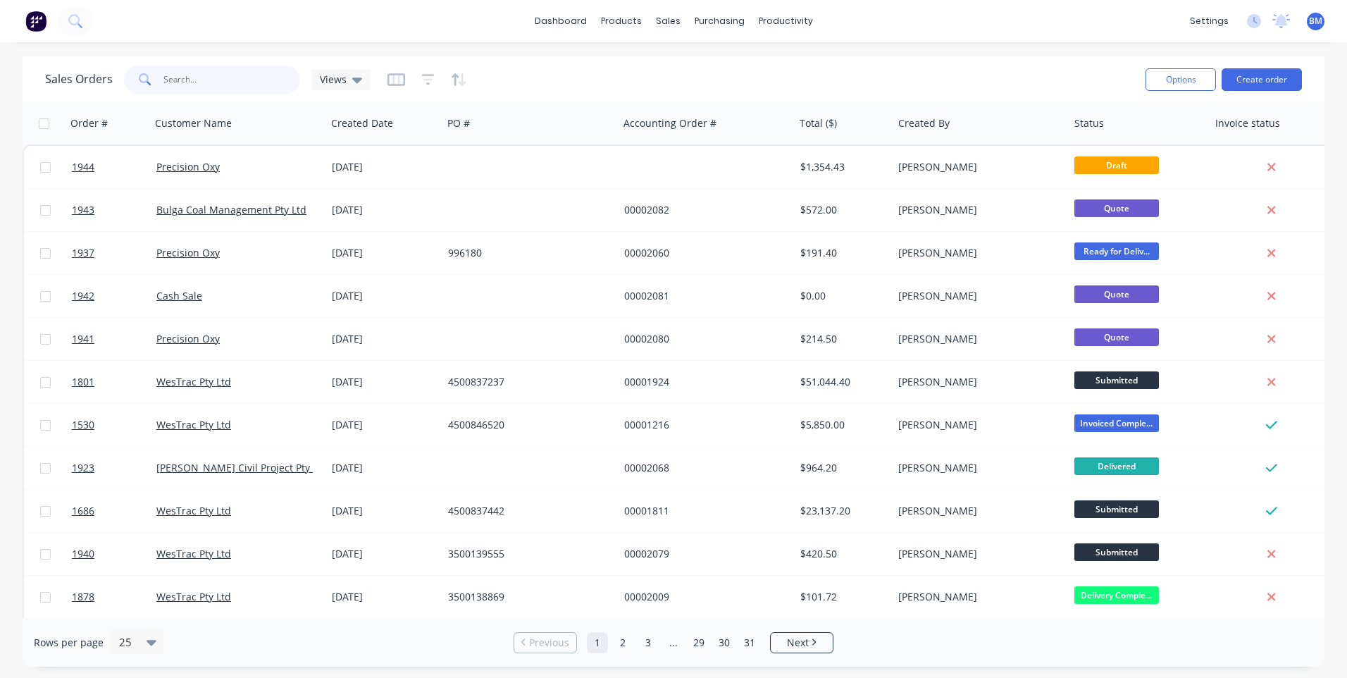
click at [178, 79] on input "text" at bounding box center [231, 80] width 137 height 28
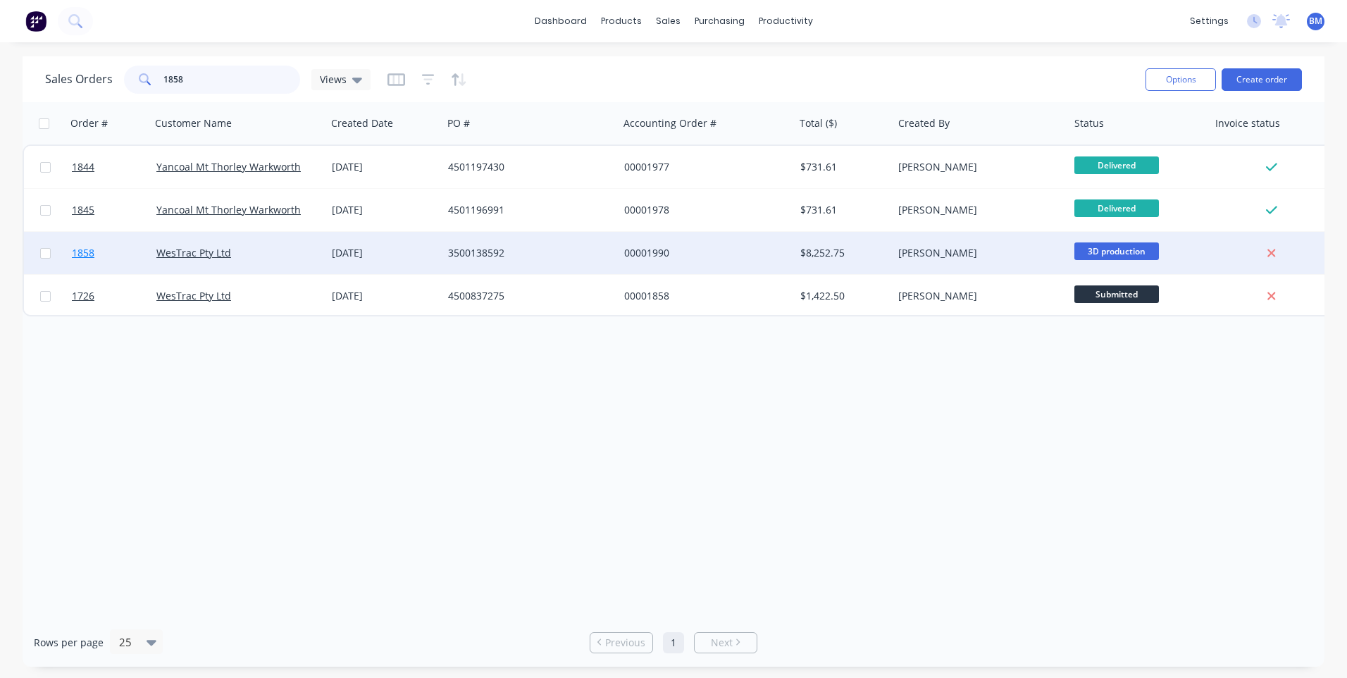
type input "1858"
click at [91, 252] on span "1858" at bounding box center [83, 253] width 23 height 14
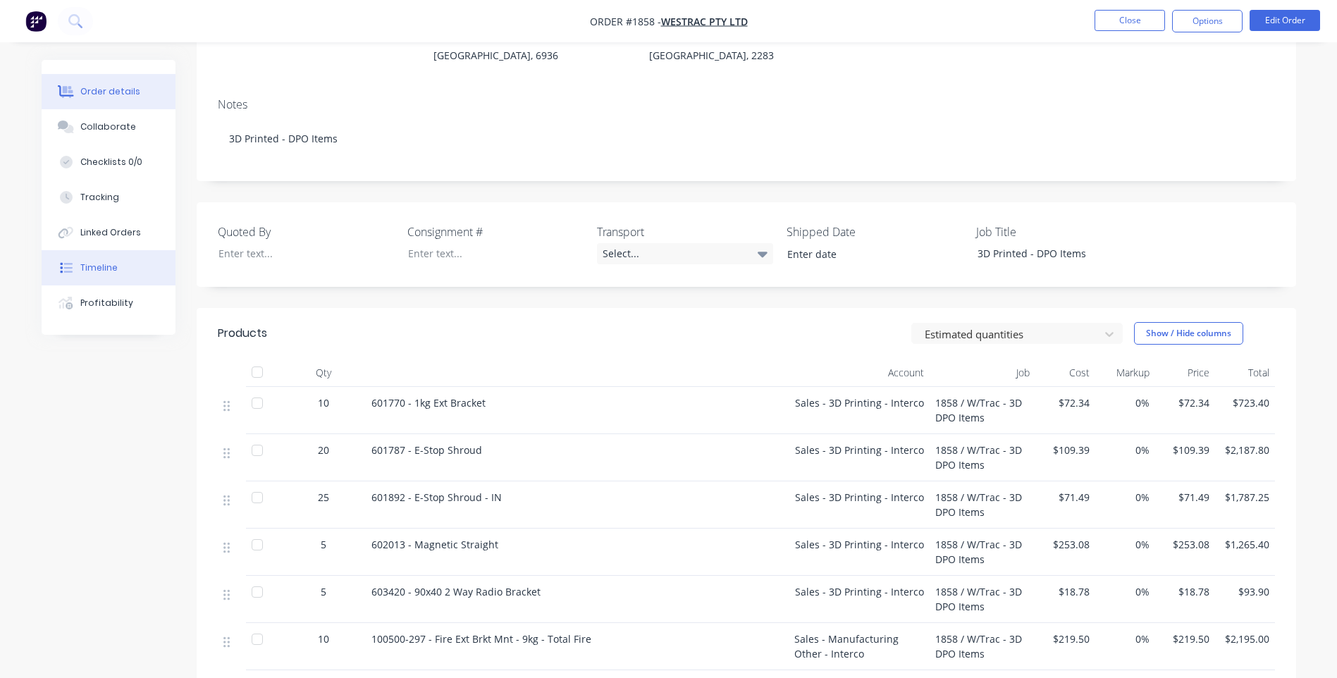
scroll to position [141, 0]
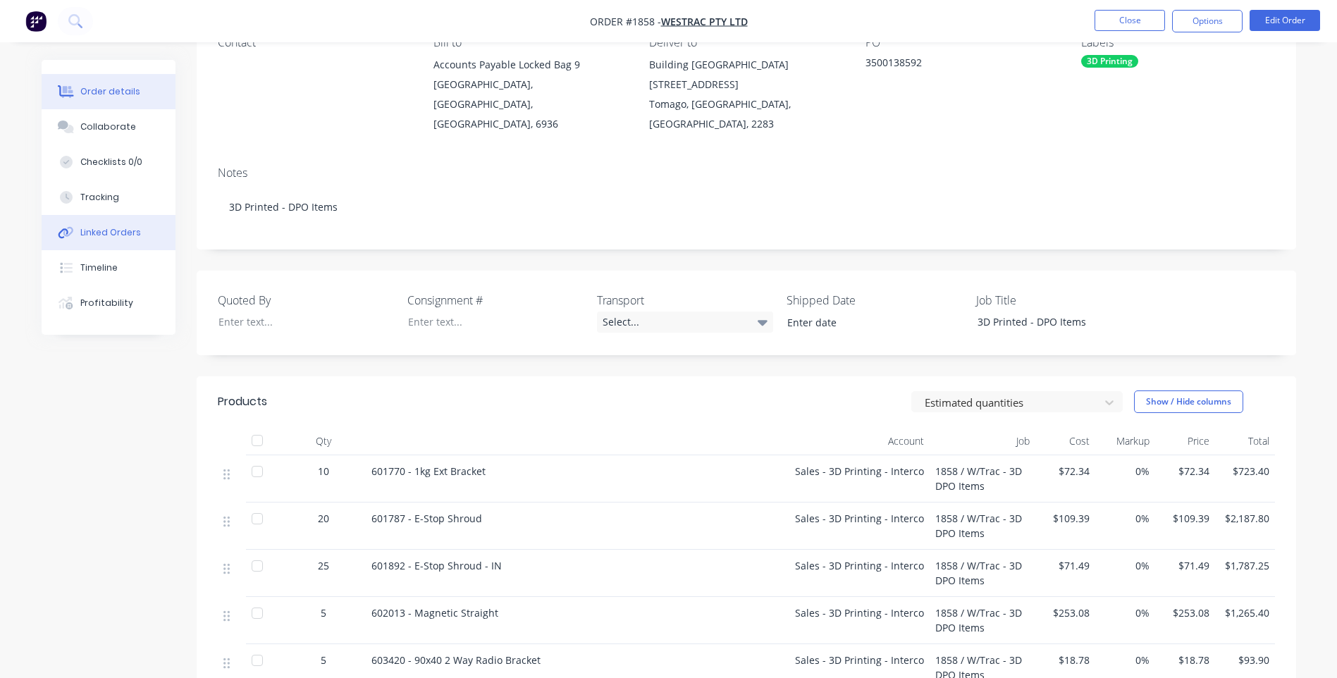
click at [116, 238] on div "Linked Orders" at bounding box center [110, 232] width 61 height 13
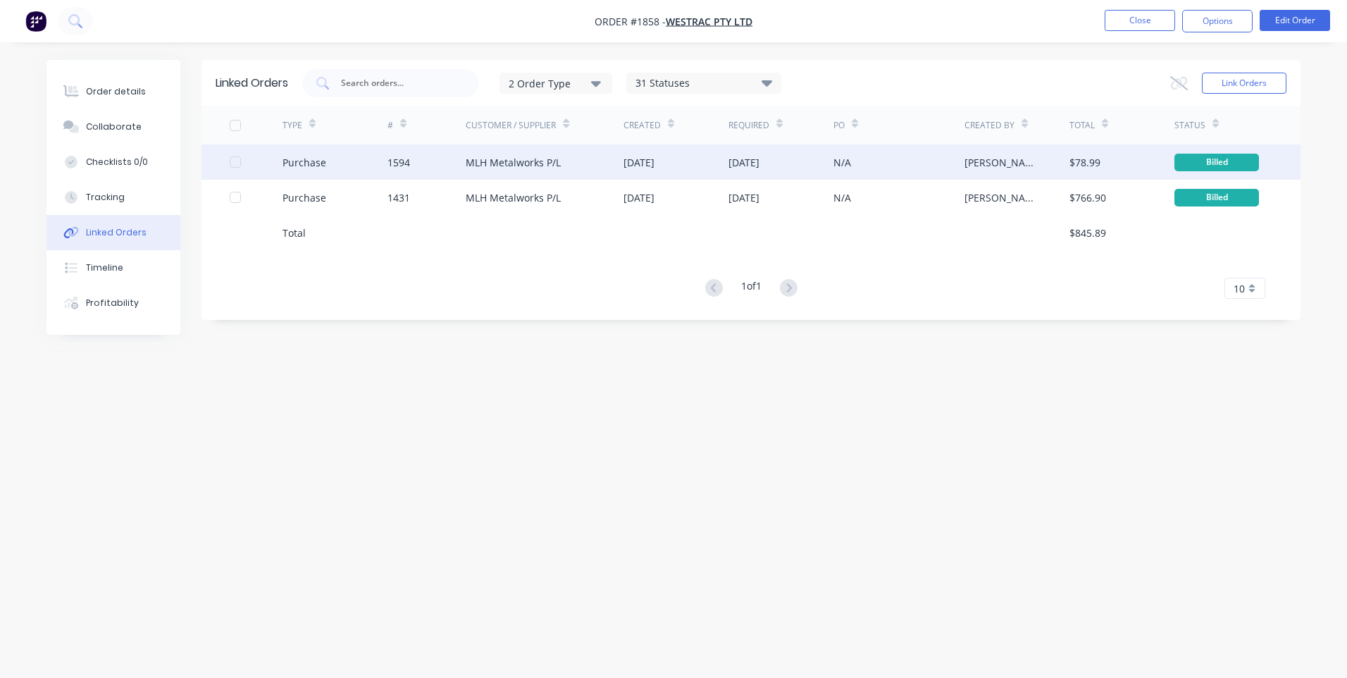
click at [311, 167] on div "Purchase" at bounding box center [305, 162] width 44 height 15
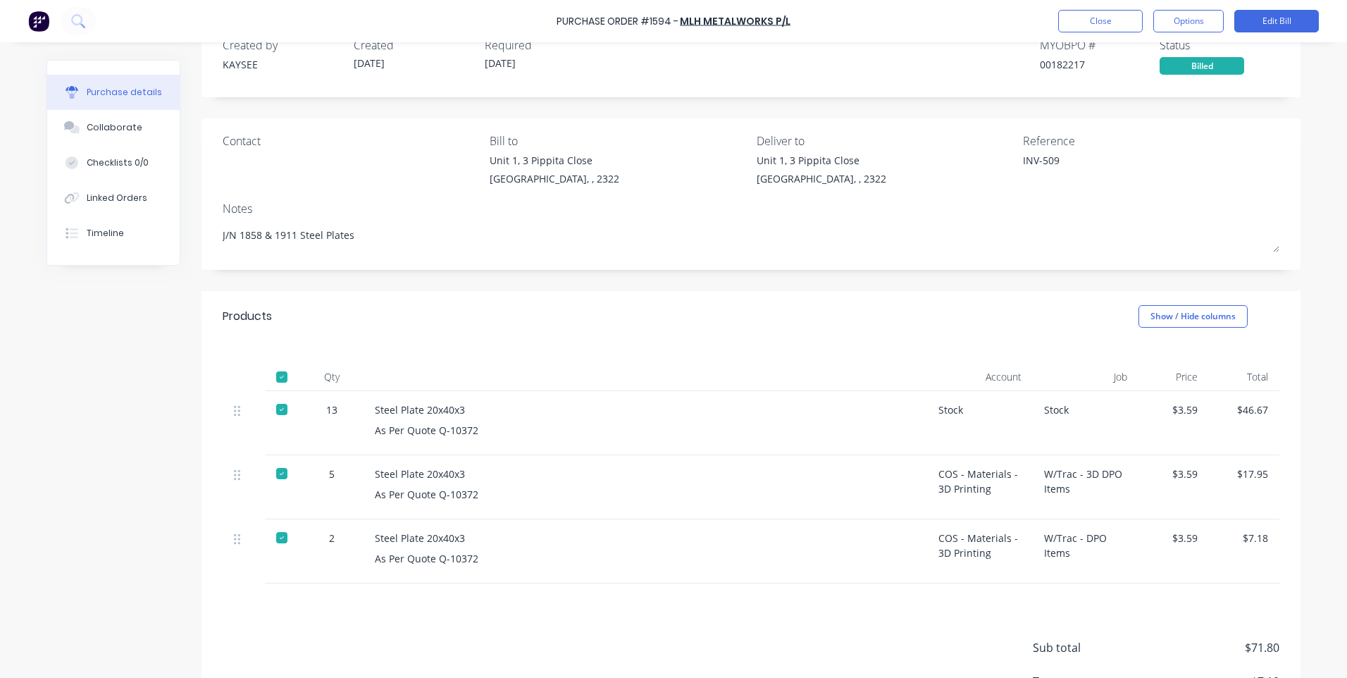
scroll to position [70, 0]
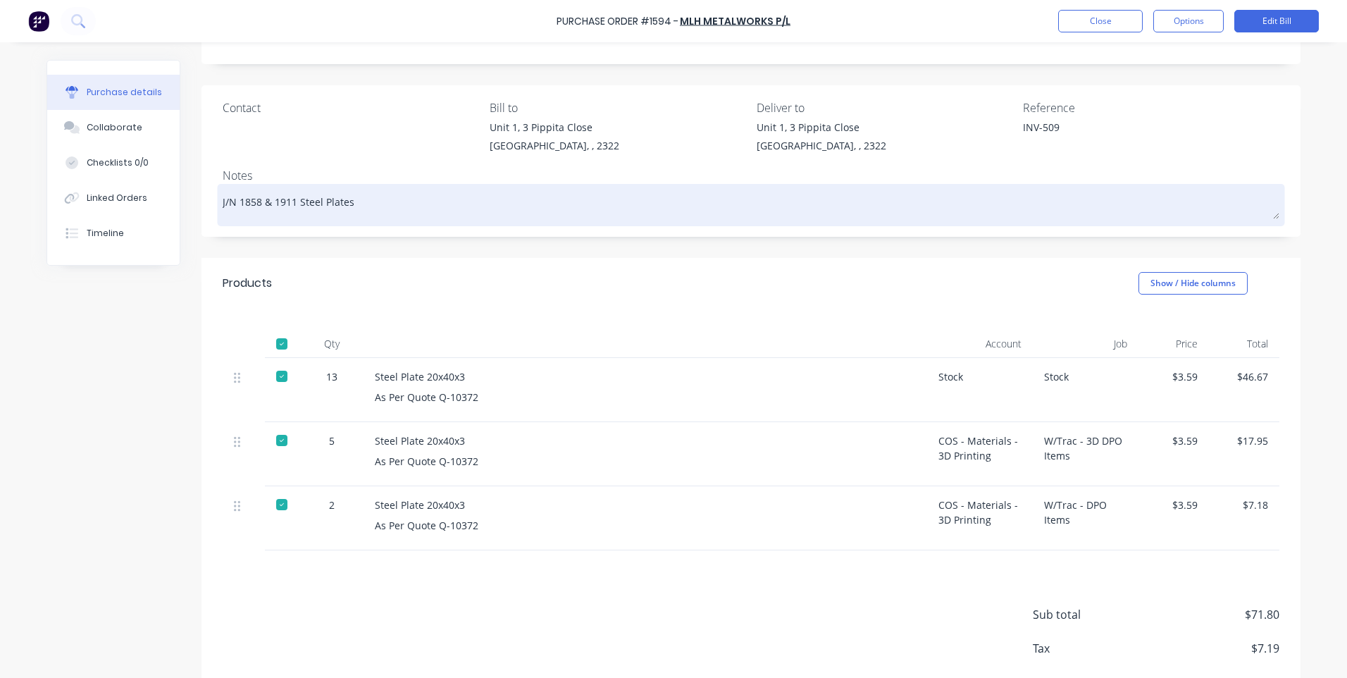
drag, startPoint x: 289, startPoint y: 199, endPoint x: 235, endPoint y: 195, distance: 53.7
click at [235, 195] on textarea "J/N 1858 & 1911 Steel Plates" at bounding box center [751, 203] width 1057 height 32
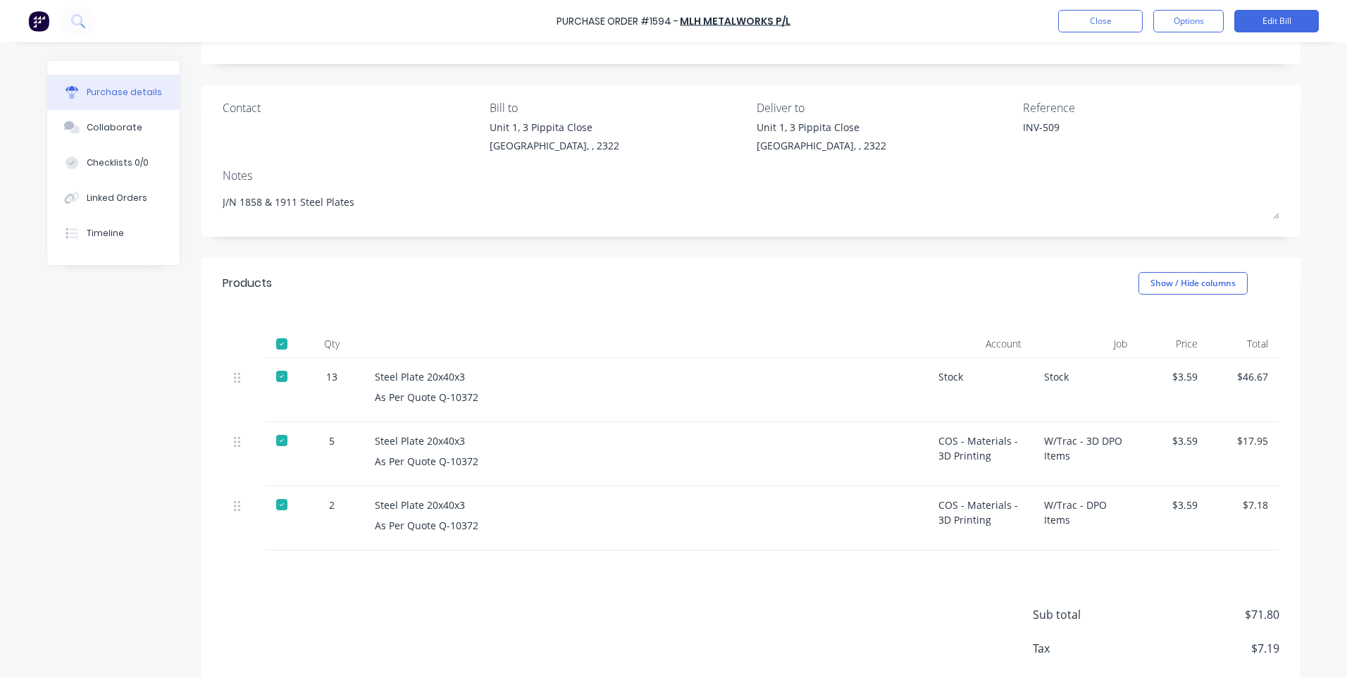
type textarea "x"
click at [472, 382] on div "Steel Plate 20x40x3" at bounding box center [645, 376] width 541 height 15
drag, startPoint x: 1032, startPoint y: 376, endPoint x: 829, endPoint y: 408, distance: 205.4
click at [829, 408] on div "13 Steel Plate 20x40x3 As Per Quote Q-10372 Stock Stock $3.59 $46.67" at bounding box center [751, 390] width 1057 height 64
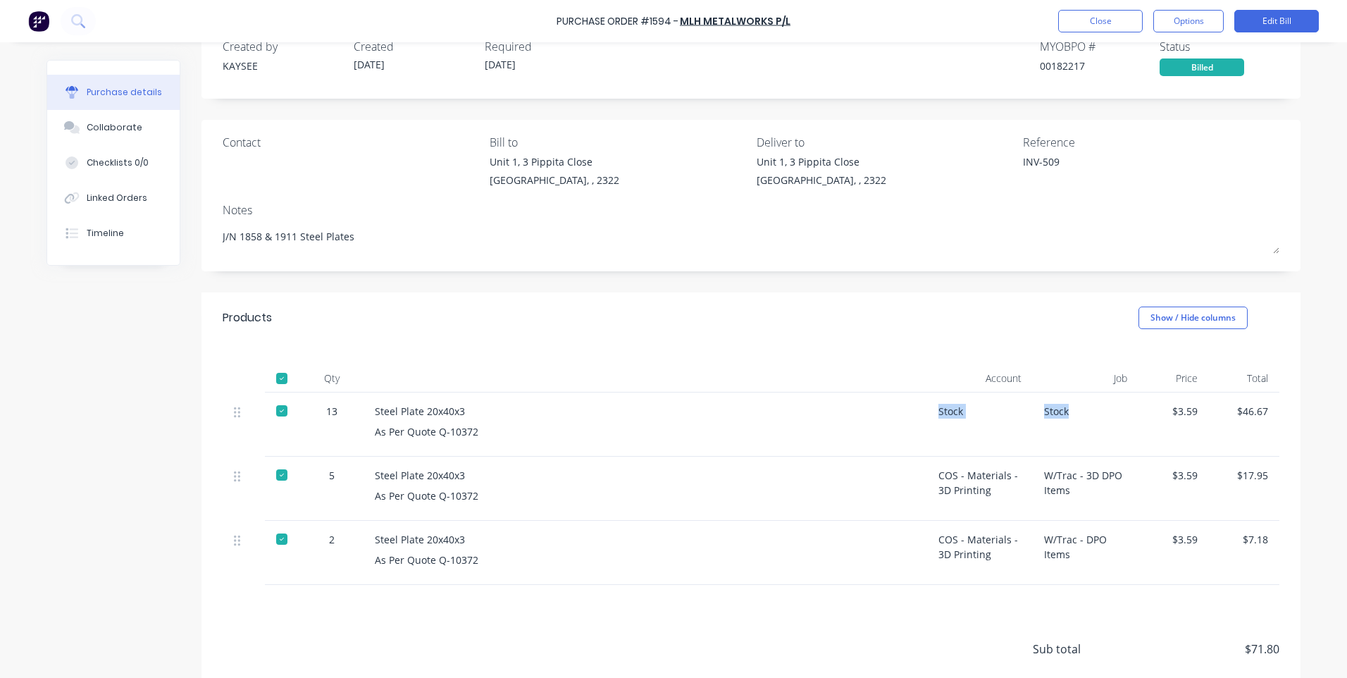
scroll to position [0, 0]
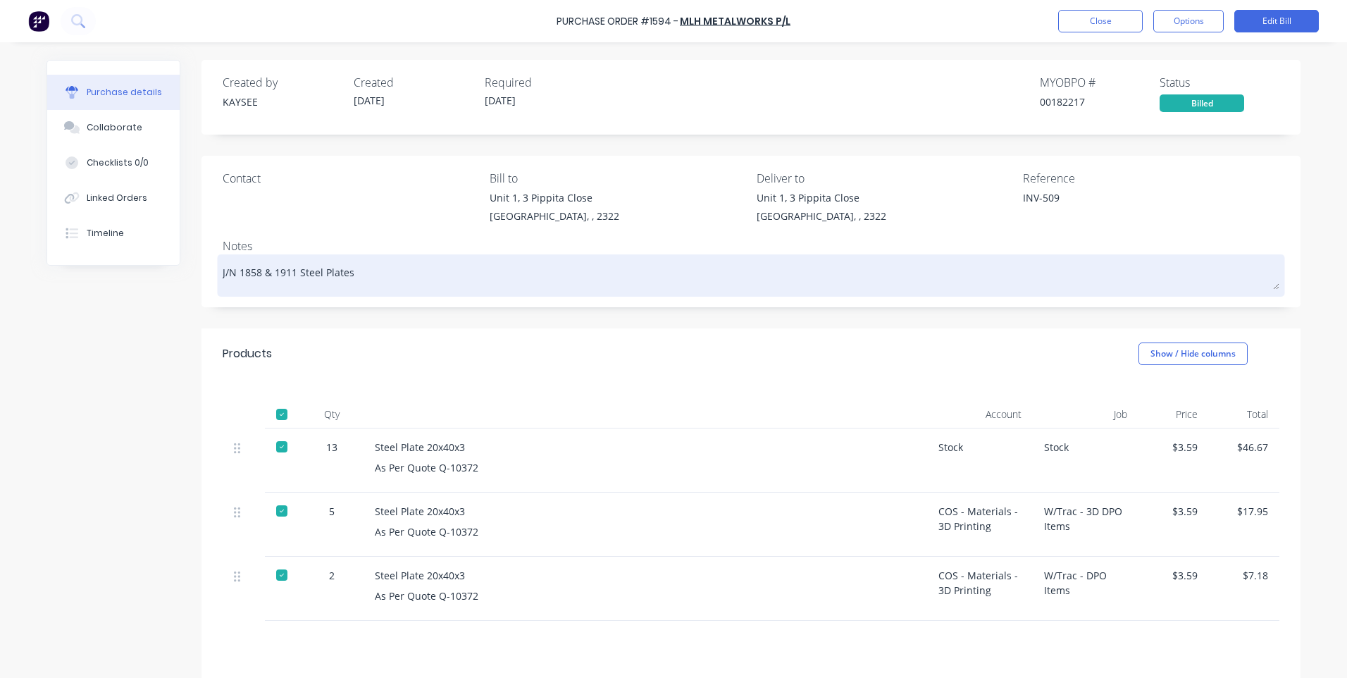
click at [1275, 284] on div "J/N 1858 & 1911 Steel Plates" at bounding box center [751, 275] width 1057 height 35
